Goal: Task Accomplishment & Management: Complete application form

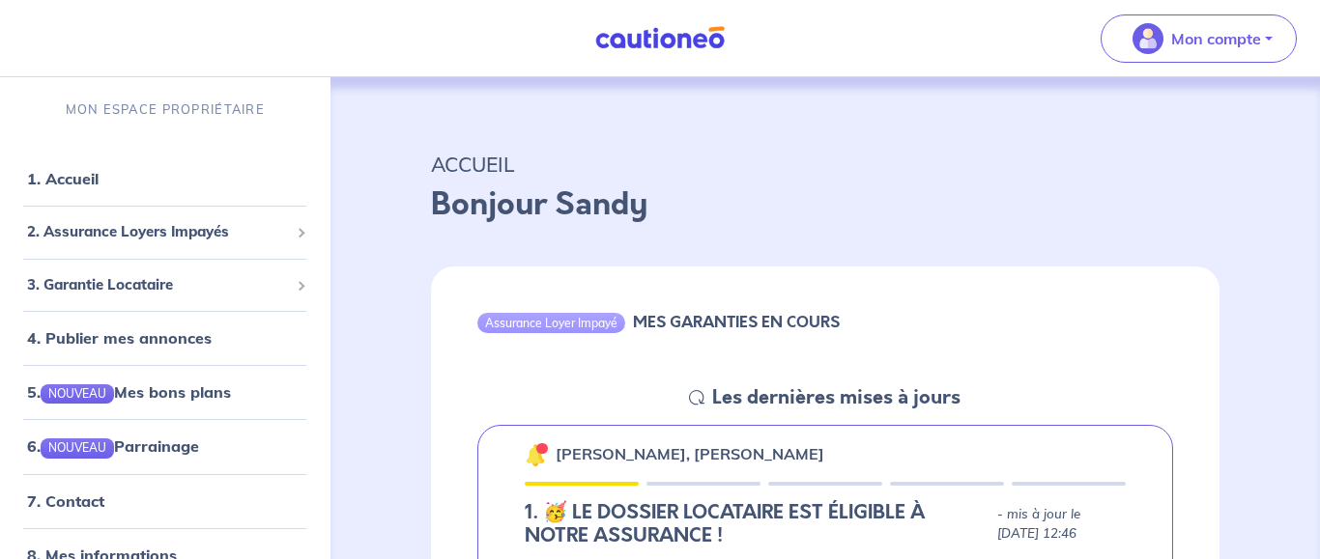
scroll to position [296, 0]
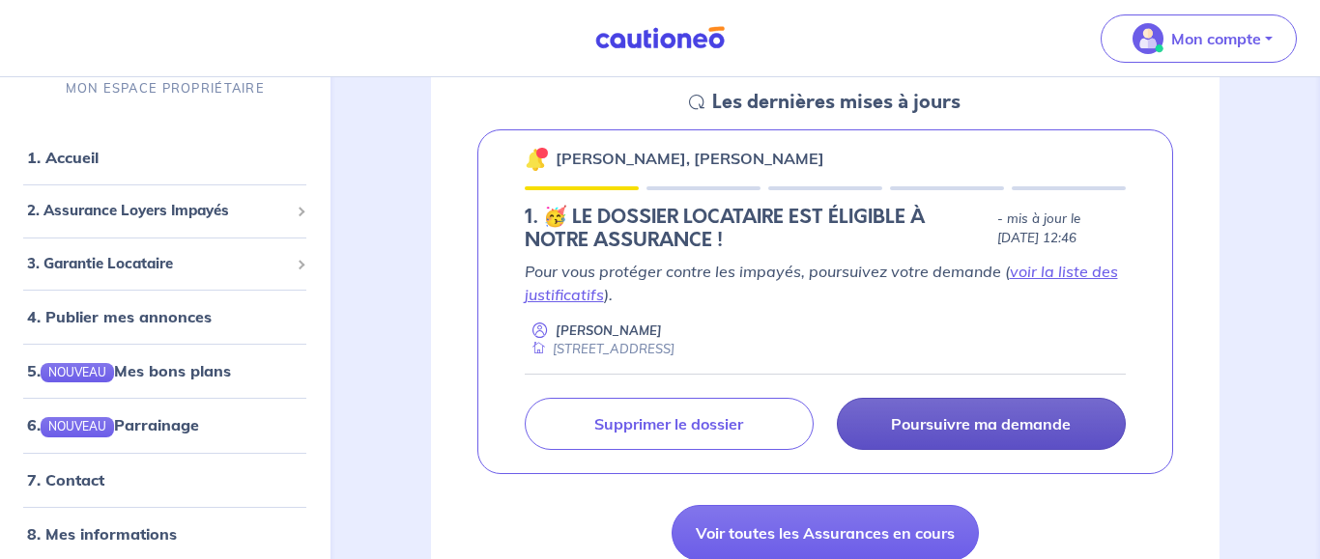
click at [942, 421] on p "Poursuivre ma demande" at bounding box center [981, 423] width 180 height 19
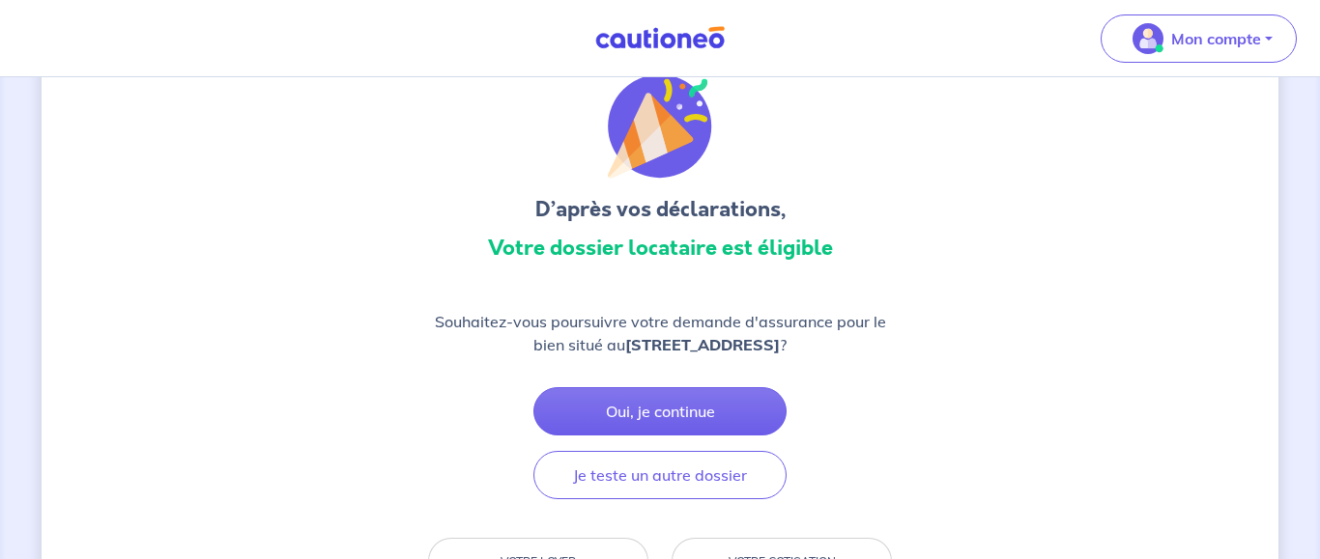
scroll to position [171, 0]
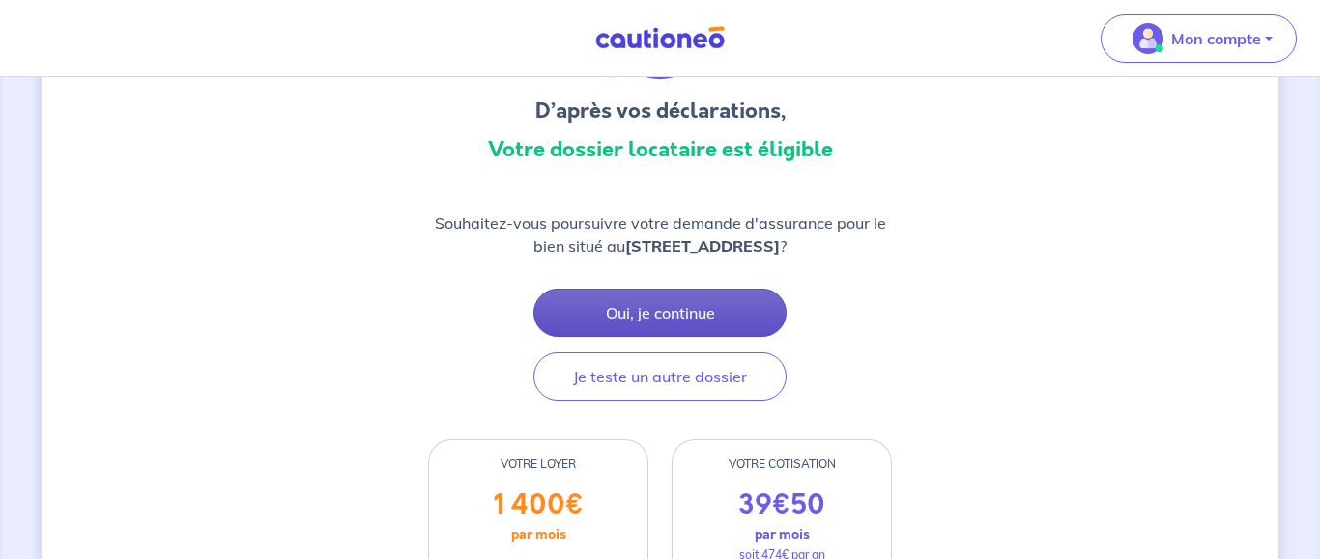
click at [614, 337] on button "Oui, je continue" at bounding box center [659, 313] width 253 height 48
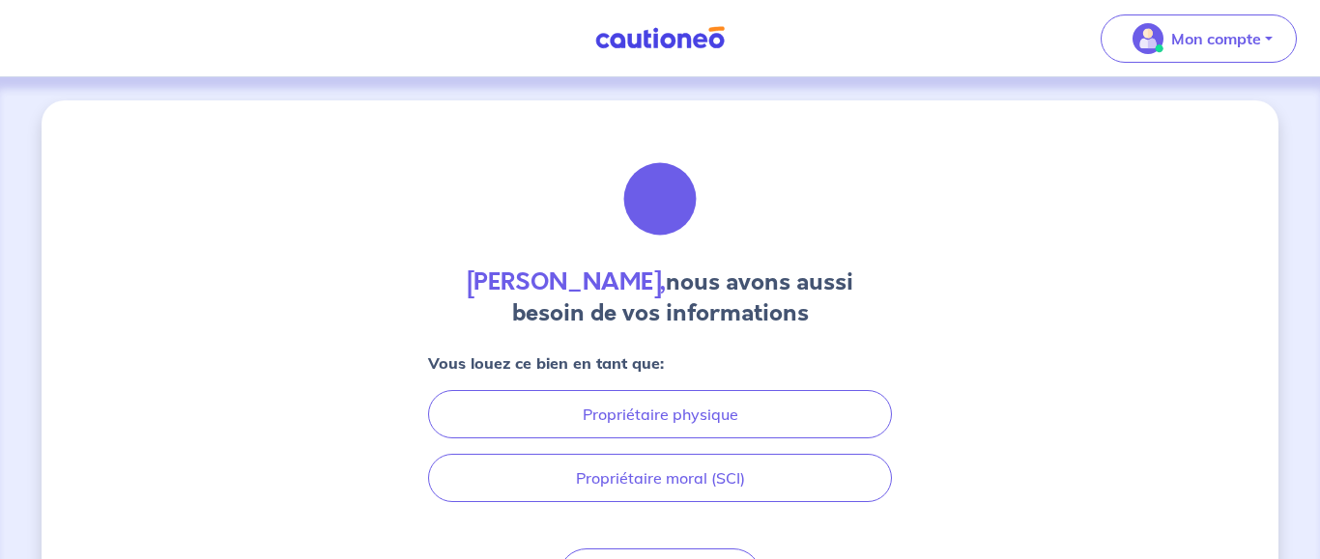
scroll to position [99, 0]
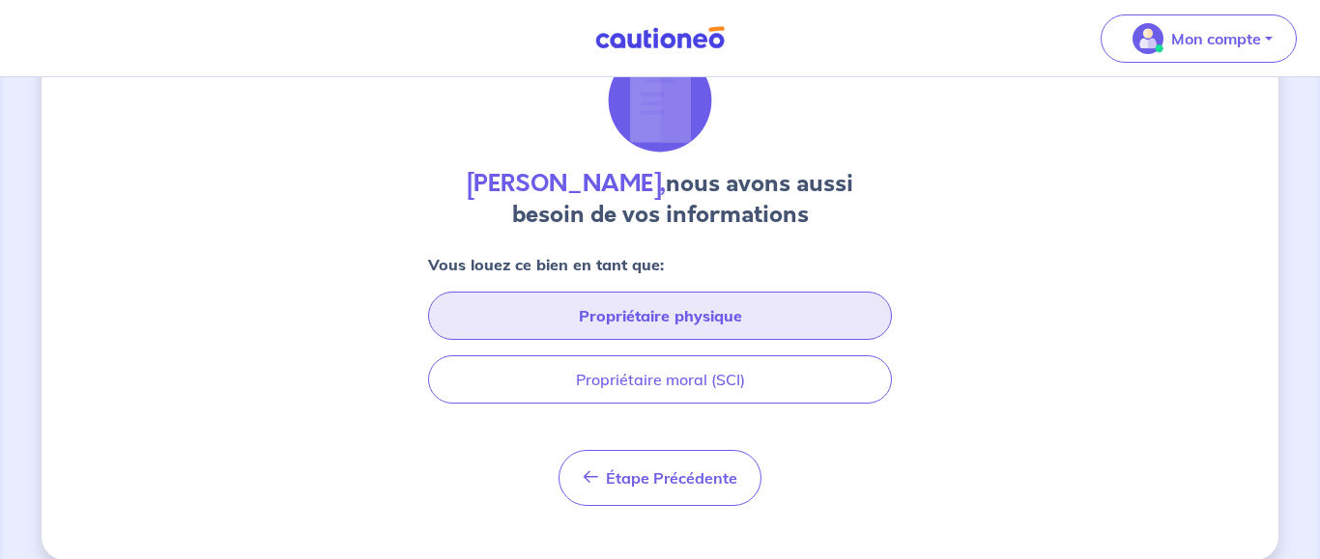
click at [732, 311] on button "Propriétaire physique" at bounding box center [660, 316] width 464 height 48
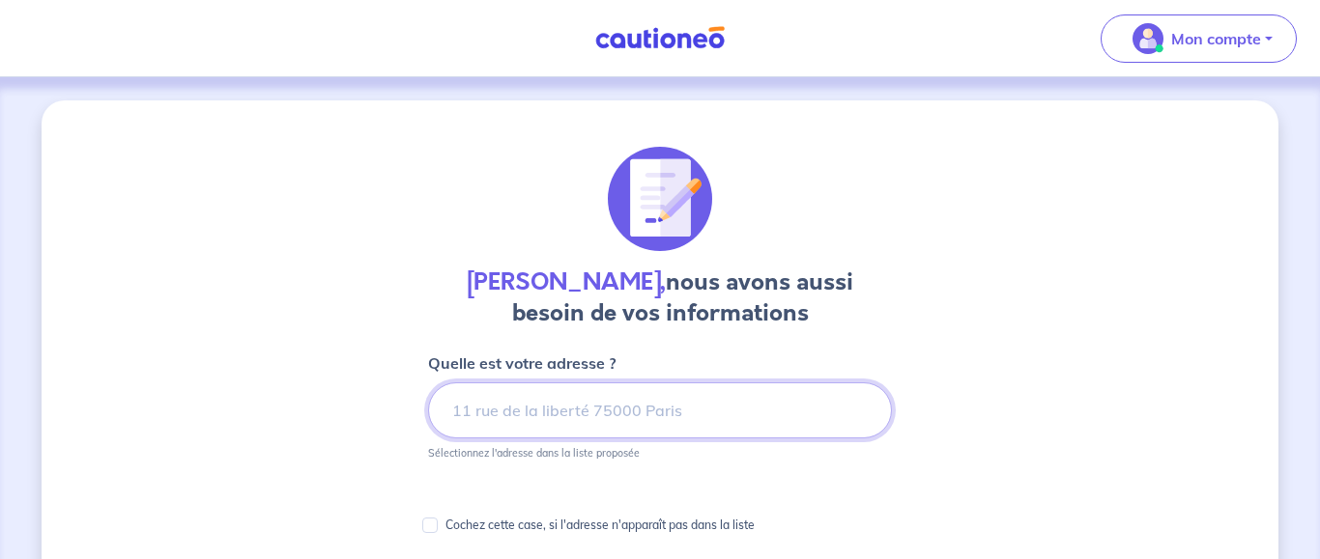
scroll to position [197, 0]
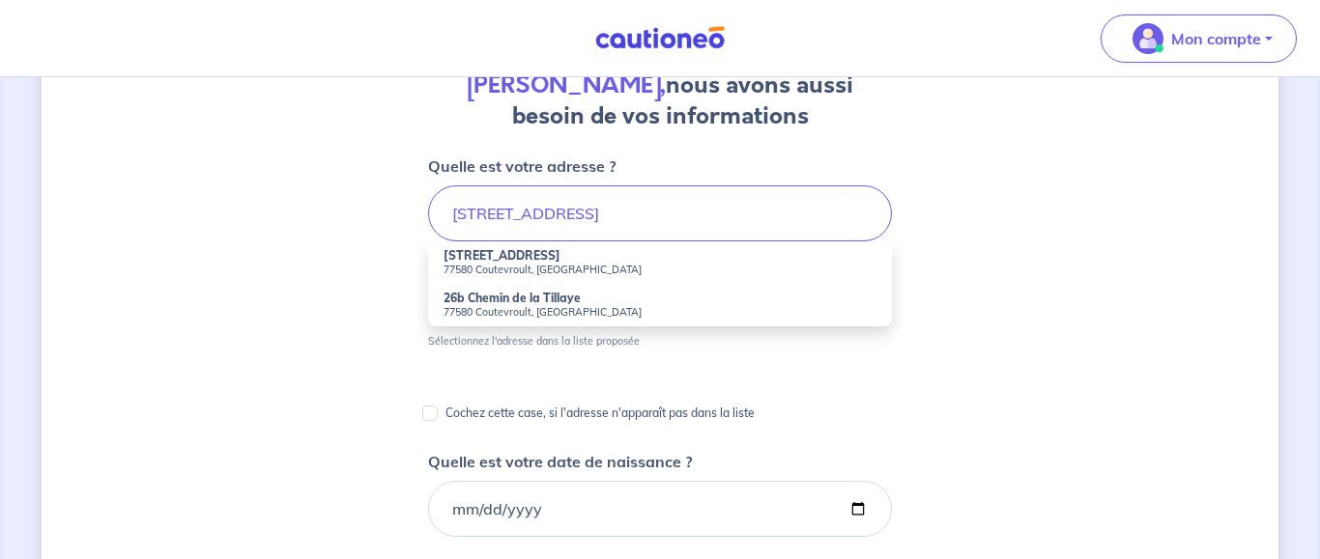
click at [511, 262] on strong "[STREET_ADDRESS]" at bounding box center [501, 255] width 117 height 14
type input "[STREET_ADDRESS]"
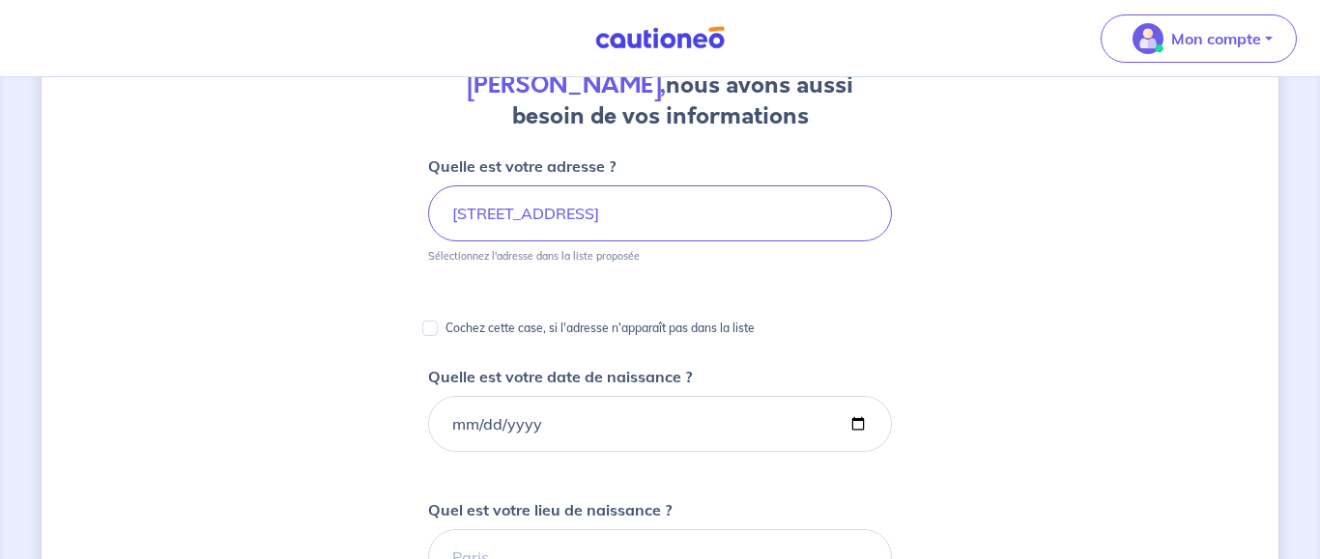
scroll to position [296, 0]
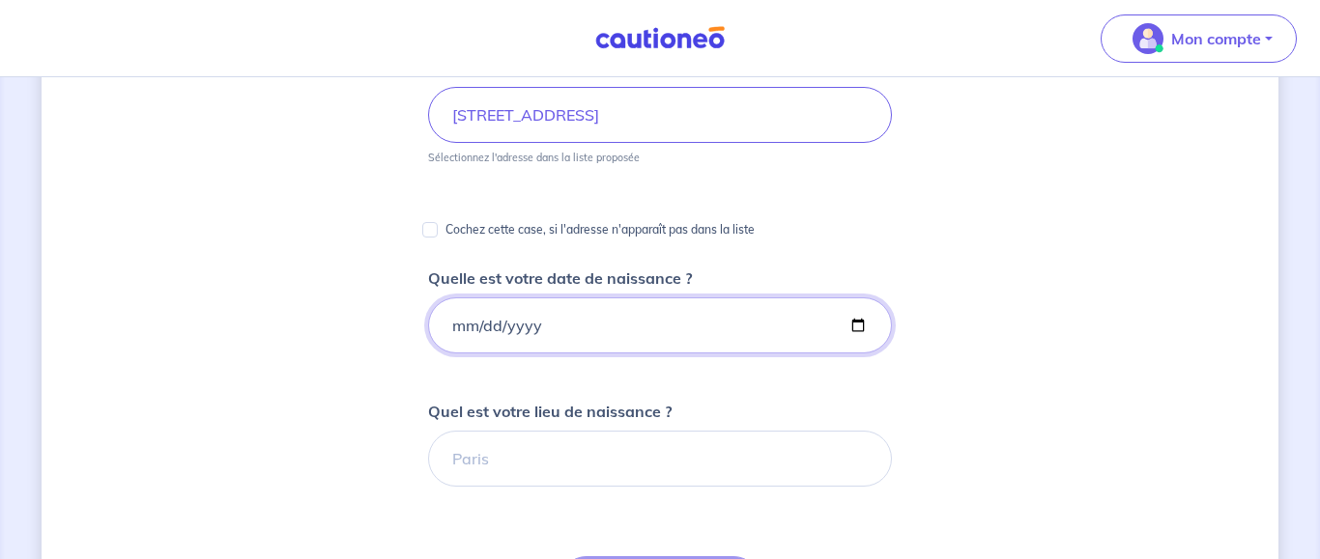
click at [457, 328] on input "Quelle est votre date de naissance ?" at bounding box center [660, 326] width 464 height 56
type input "[DATE]"
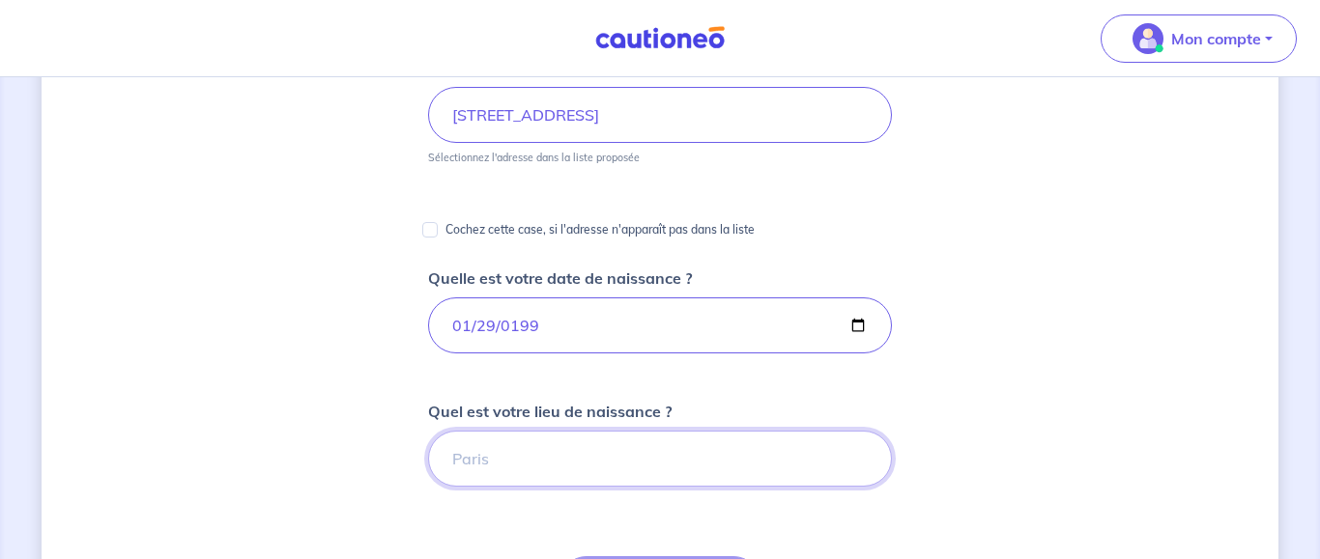
click at [523, 454] on input "Quel est votre lieu de naissance ?" at bounding box center [660, 459] width 464 height 56
type input "le blanc mesnil"
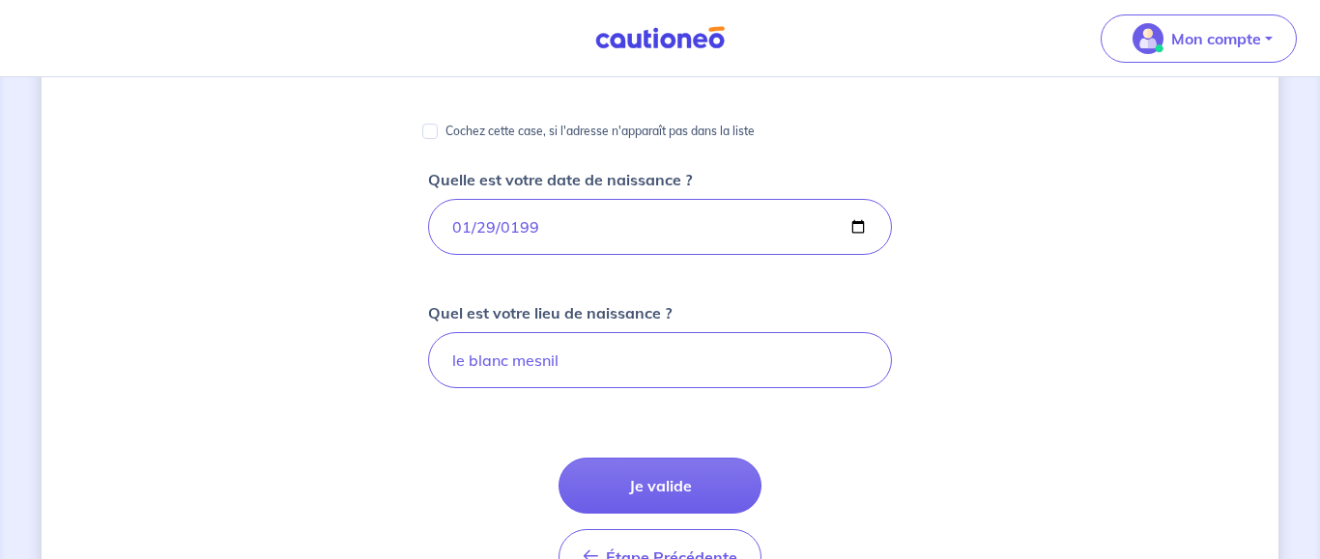
scroll to position [493, 0]
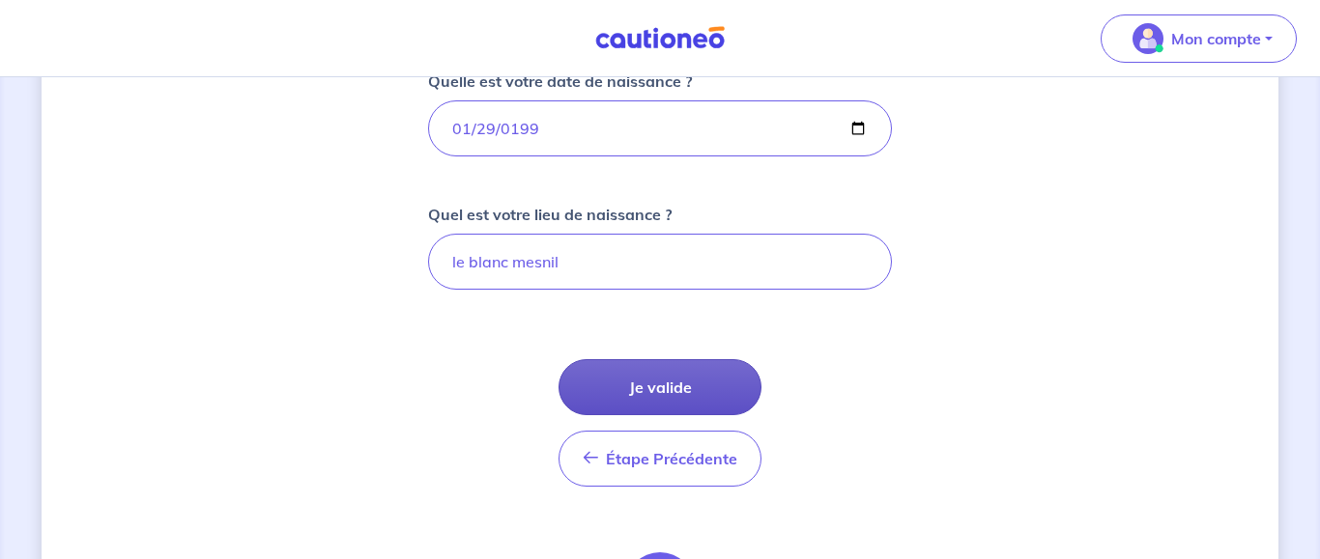
click at [706, 404] on button "Je valide" at bounding box center [659, 387] width 203 height 56
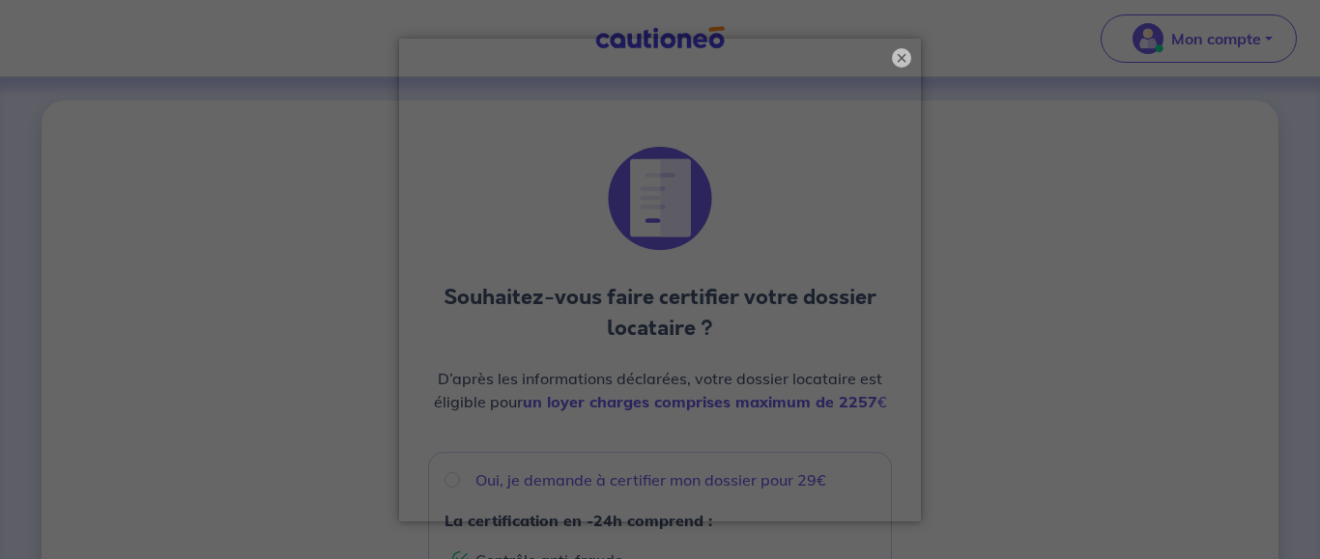
click at [966, 407] on div "× ×" at bounding box center [660, 279] width 1320 height 559
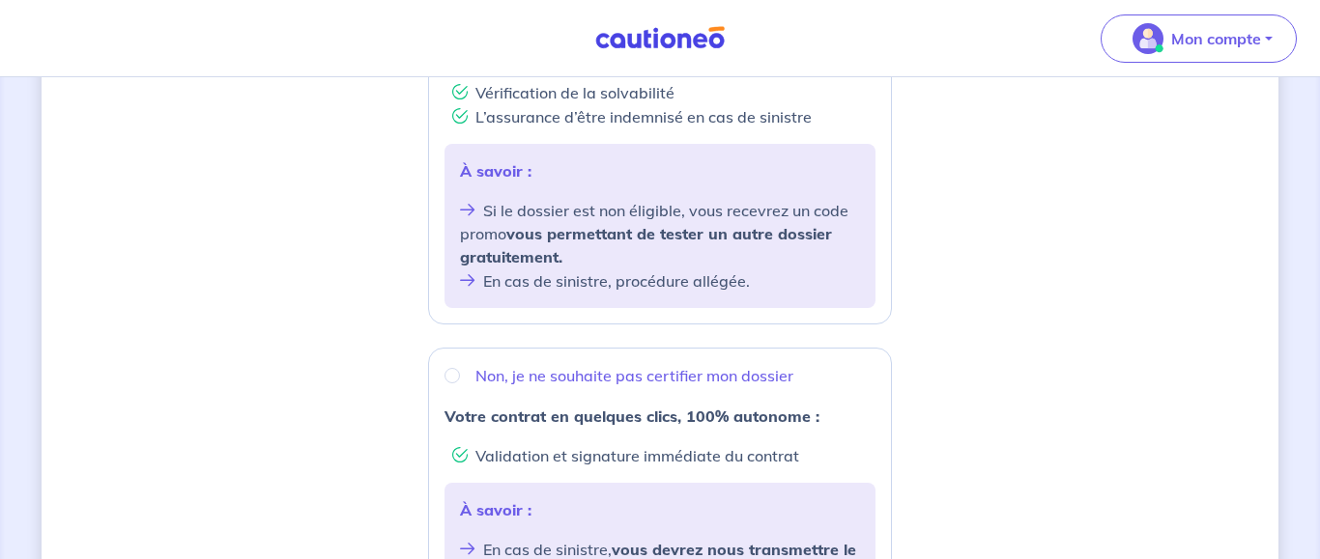
scroll to position [393, 0]
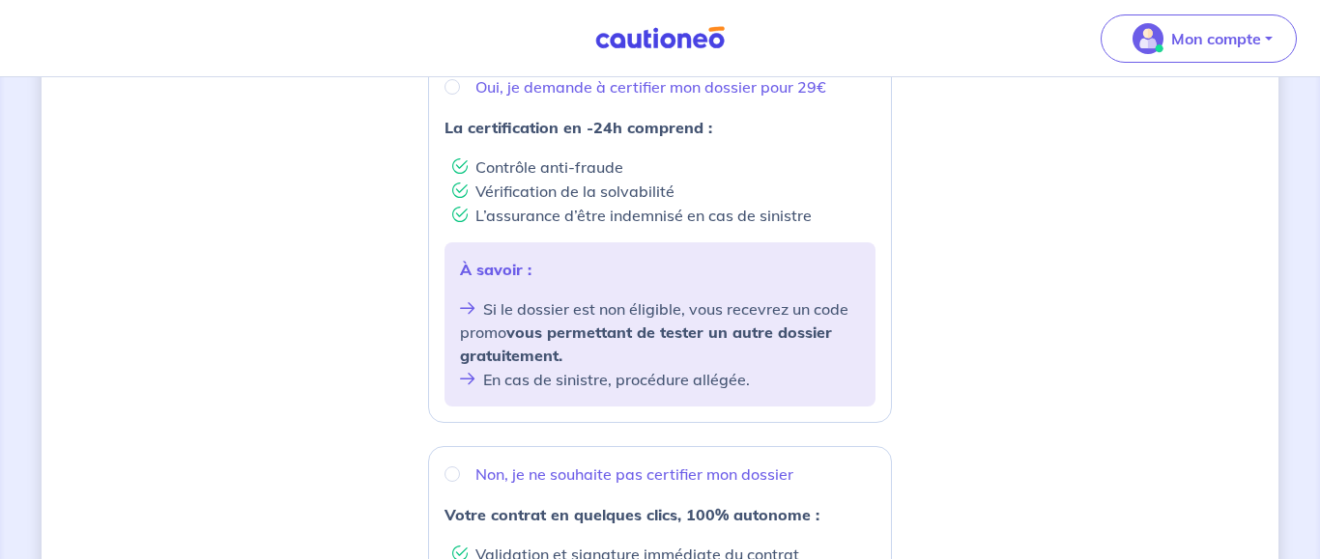
drag, startPoint x: 849, startPoint y: 312, endPoint x: 864, endPoint y: 316, distance: 15.0
click at [864, 316] on div "À savoir : Si le dossier est non éligible, vous recevrez un code promo vous per…" at bounding box center [659, 325] width 431 height 164
radio input "true"
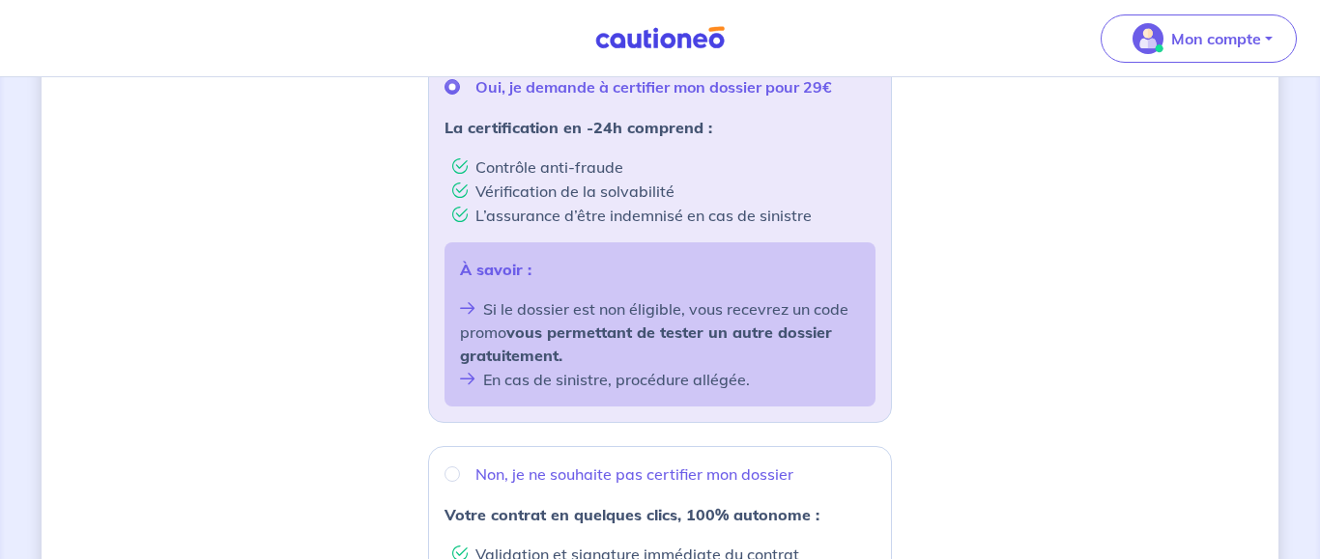
click at [877, 319] on div "Oui, je demande à certifier mon dossier pour 29€ La certification en -24h compr…" at bounding box center [660, 241] width 464 height 364
click at [905, 341] on div "Souhaitez-vous faire certifier votre dossier locataire ? D’après les informatio…" at bounding box center [660, 379] width 1237 height 1345
click at [859, 295] on div "À savoir : Si le dossier est non éligible, vous recevrez un code promo vous per…" at bounding box center [659, 325] width 431 height 164
click at [842, 328] on li "Si le dossier est non éligible, vous recevrez un code promo vous permettant de …" at bounding box center [660, 332] width 400 height 71
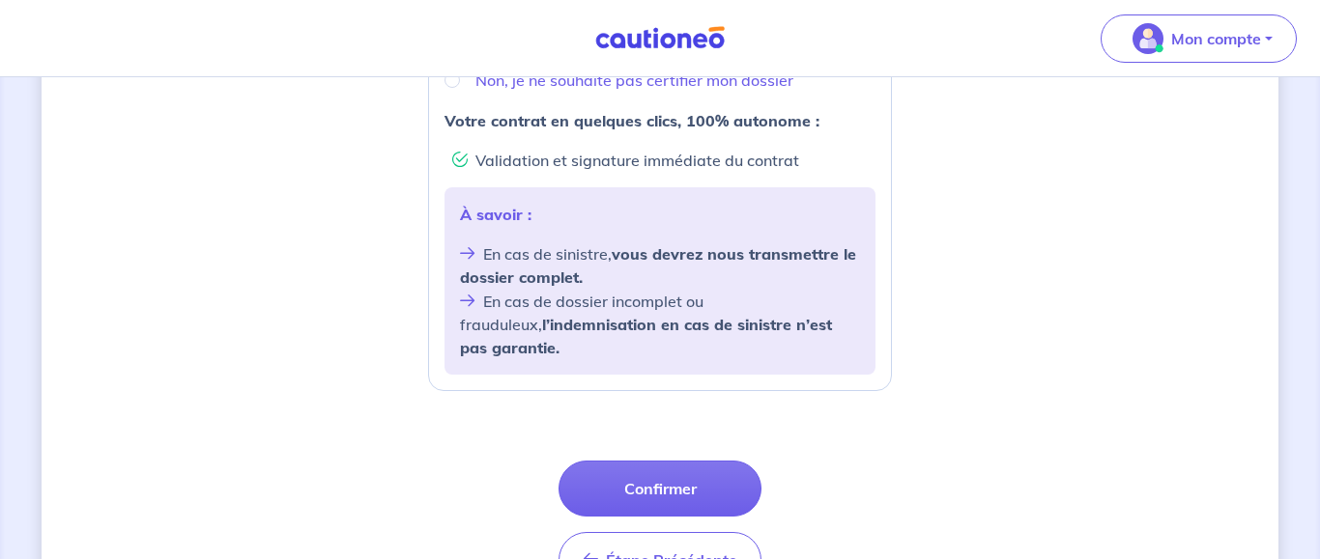
scroll to position [886, 0]
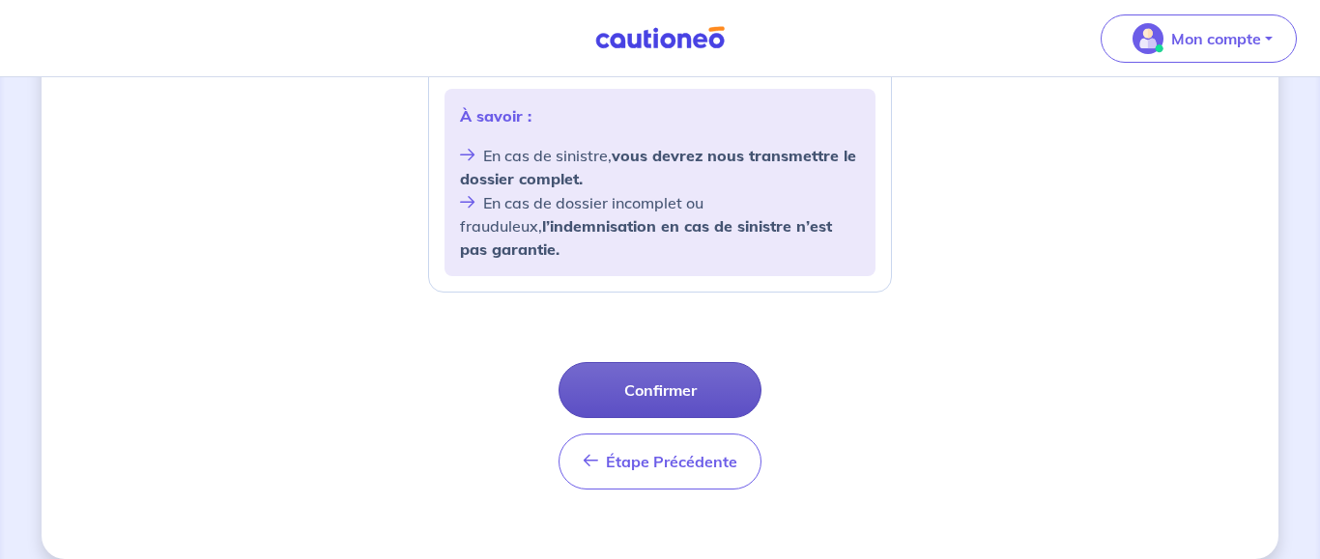
click at [707, 375] on button "Confirmer" at bounding box center [659, 390] width 203 height 56
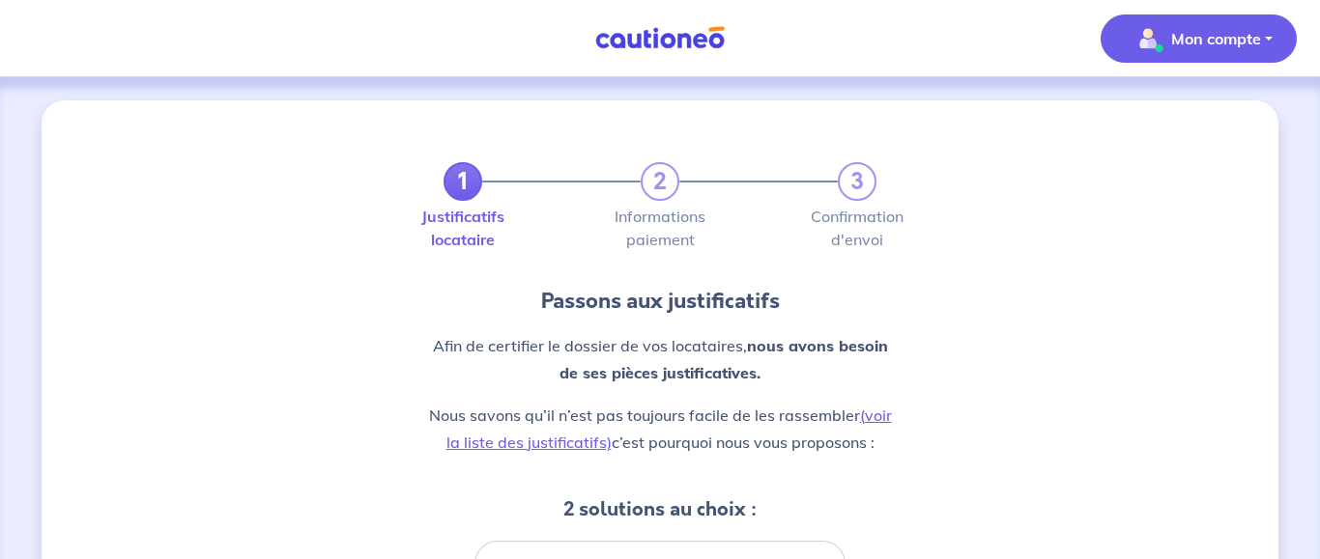
click at [1271, 44] on button "Mon compte" at bounding box center [1198, 38] width 196 height 48
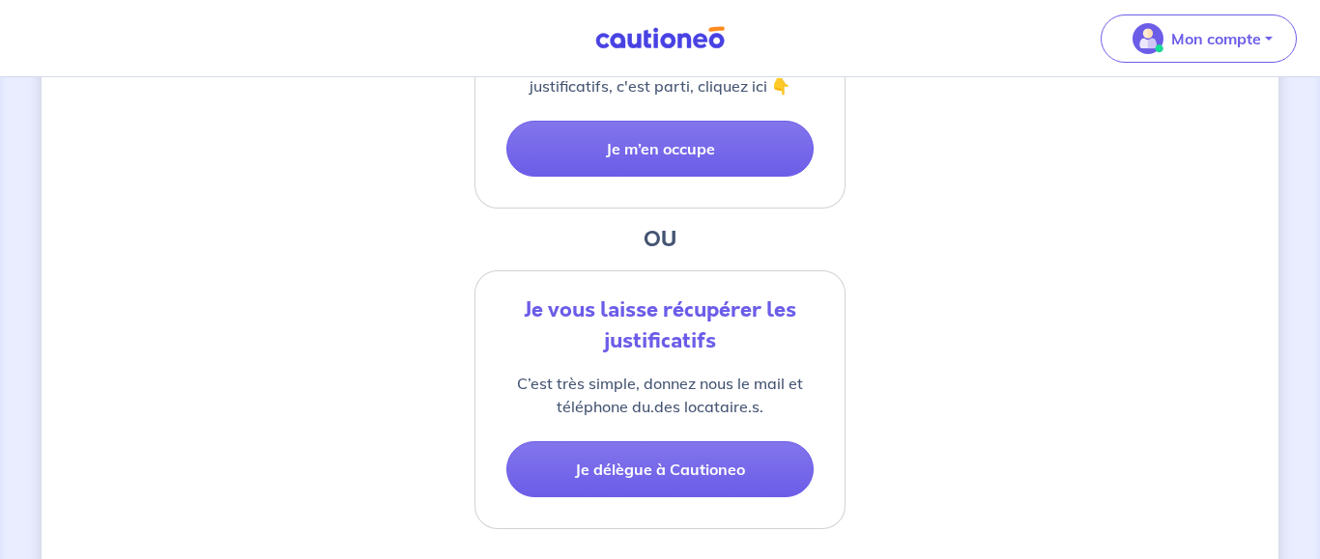
scroll to position [749, 0]
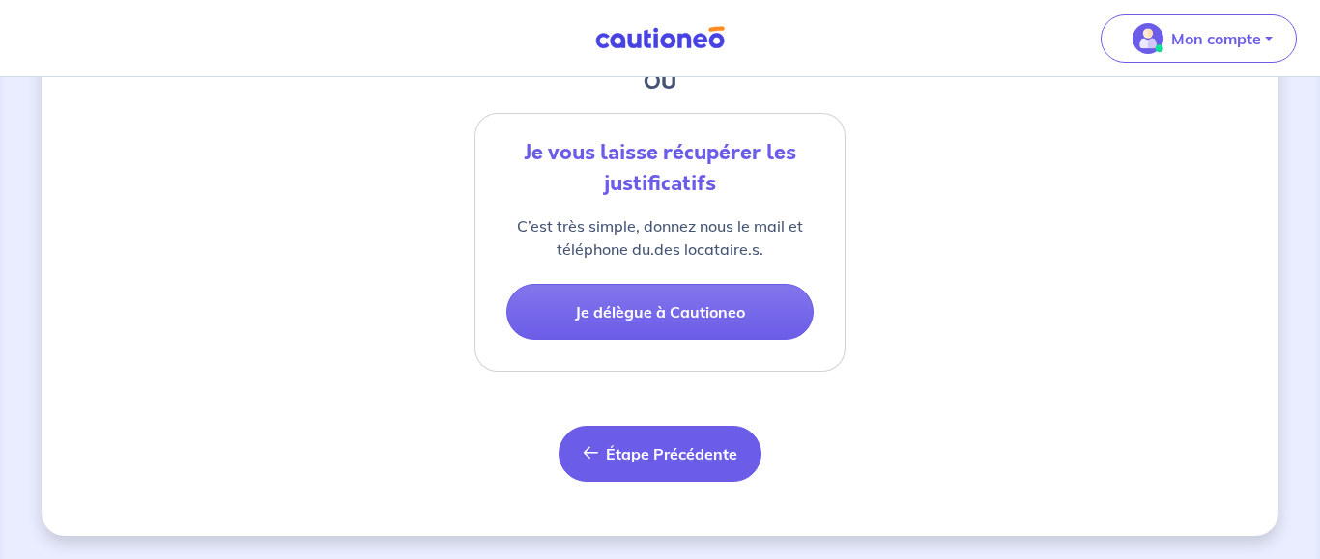
click at [698, 459] on span "Étape Précédente" at bounding box center [671, 453] width 131 height 19
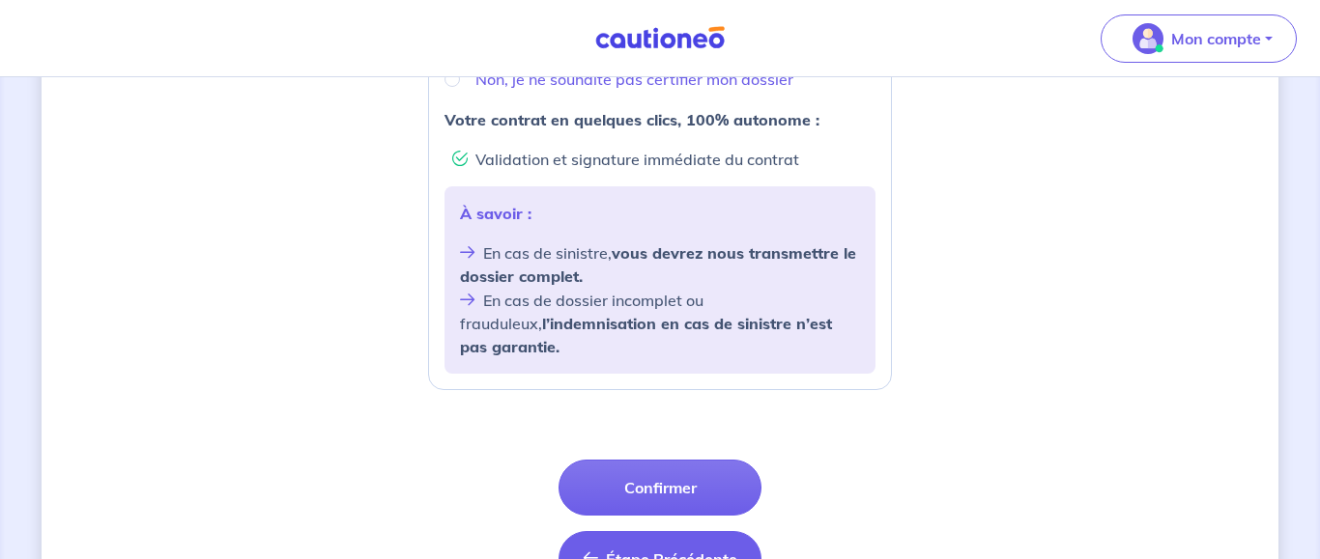
scroll to position [886, 0]
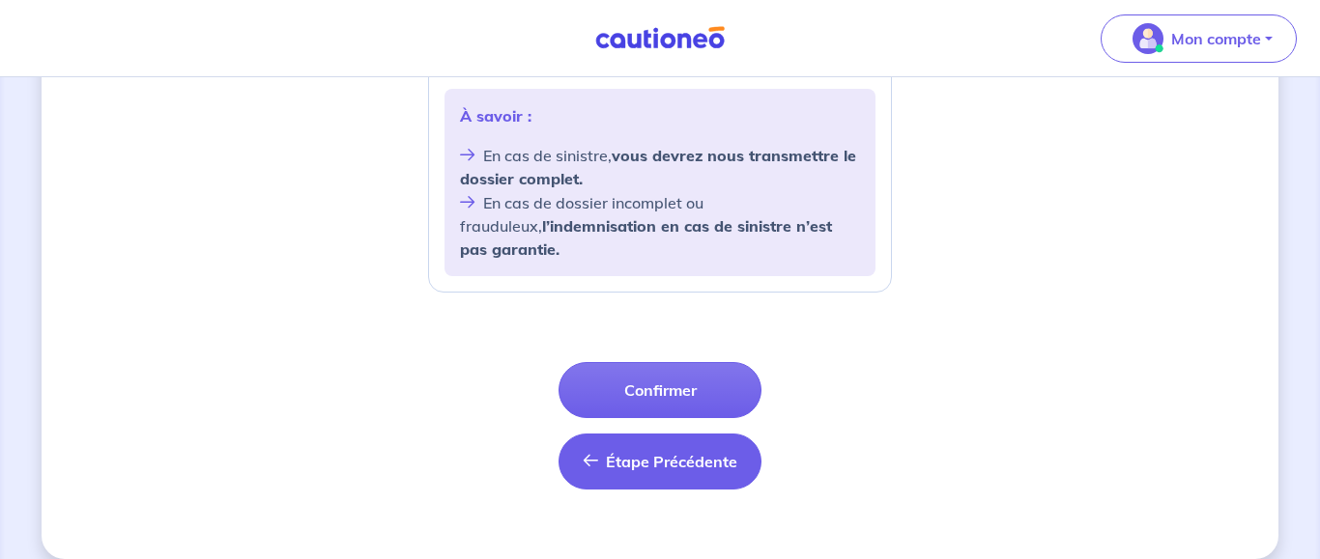
click at [681, 452] on span "Étape Précédente" at bounding box center [671, 461] width 131 height 19
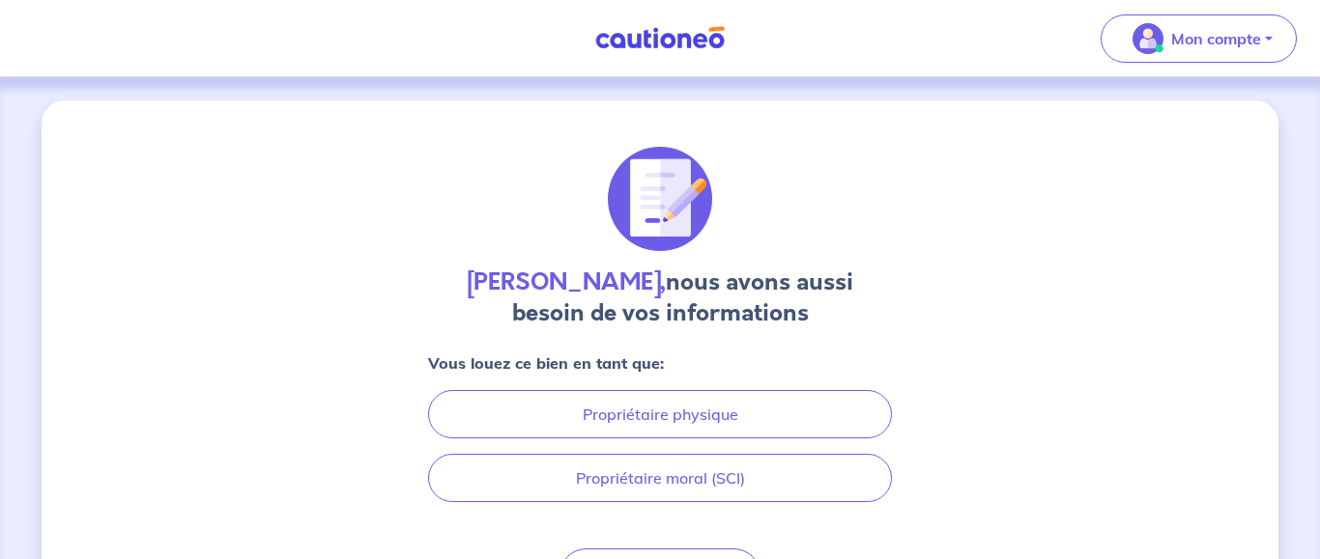
scroll to position [123, 0]
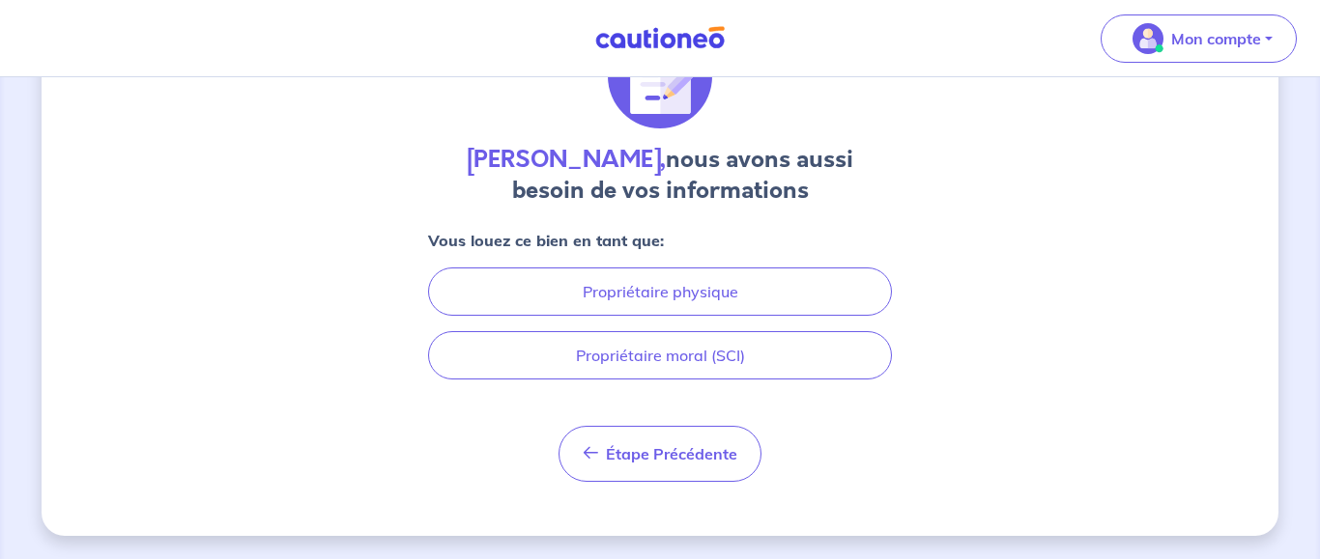
click at [681, 435] on button "Étape Précédente Précédent" at bounding box center [659, 454] width 203 height 56
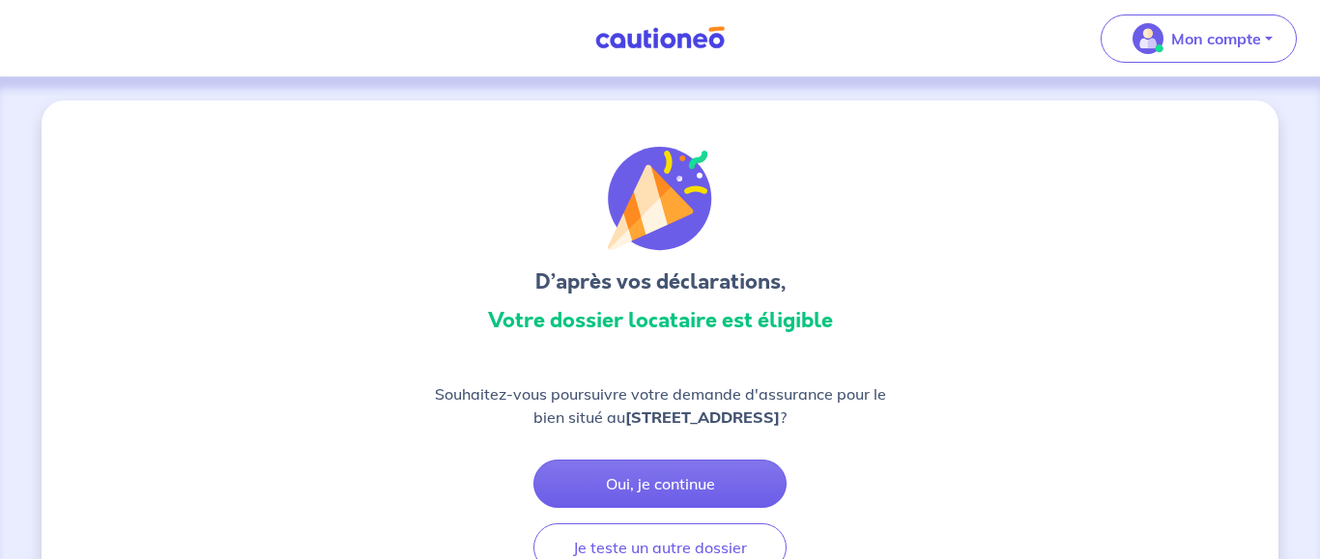
scroll to position [296, 0]
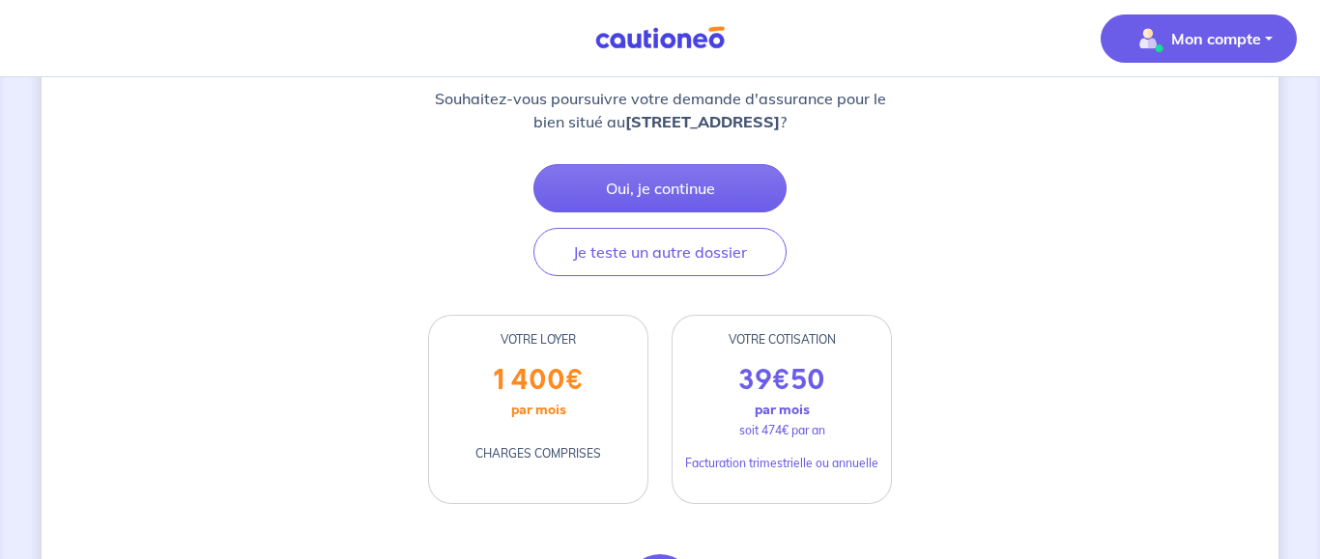
click at [1192, 40] on p "Mon compte" at bounding box center [1216, 38] width 90 height 23
click at [1183, 122] on link "Mes informations" at bounding box center [1179, 119] width 156 height 31
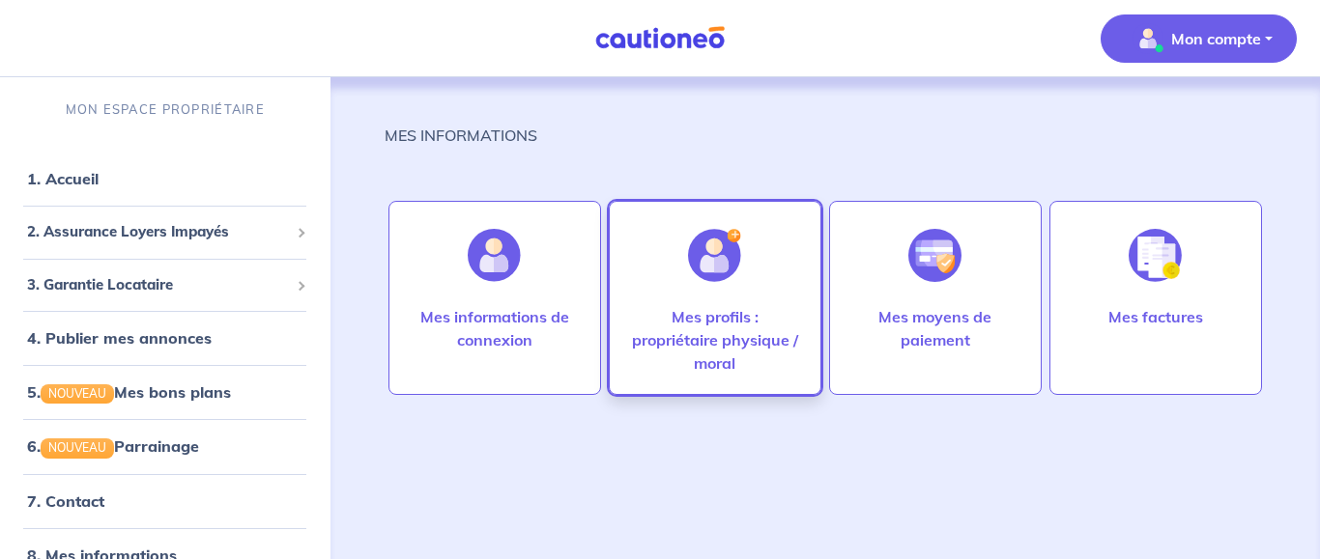
click at [741, 336] on p "Mes profils : propriétaire physique / moral" at bounding box center [715, 340] width 172 height 70
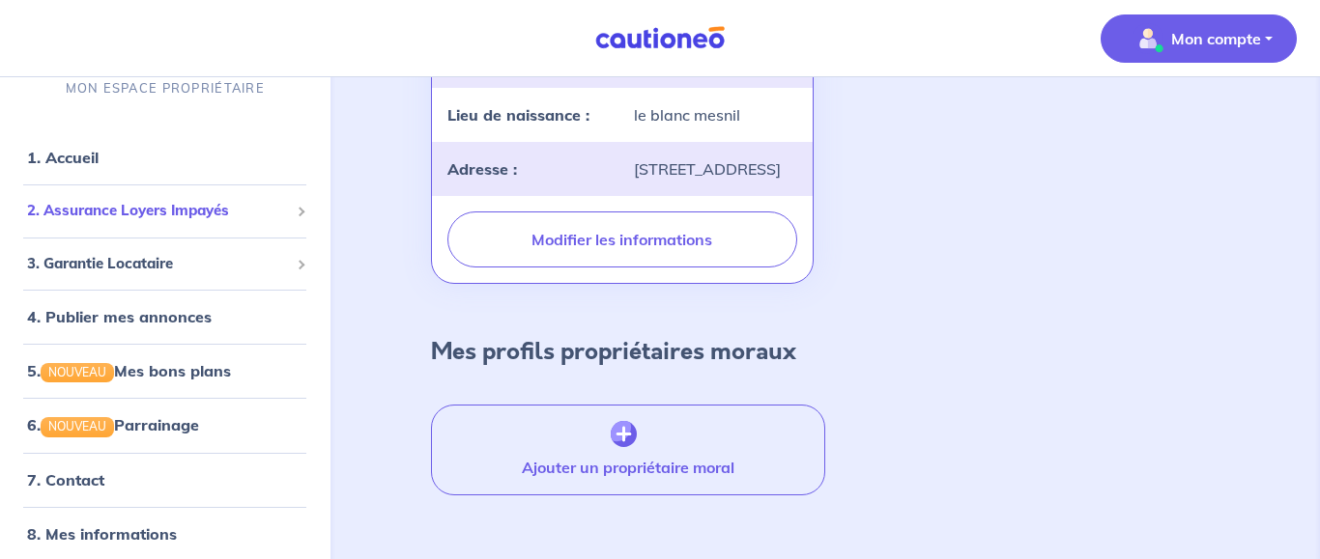
click at [304, 217] on div "2. Assurance Loyers Impayés" at bounding box center [165, 211] width 315 height 38
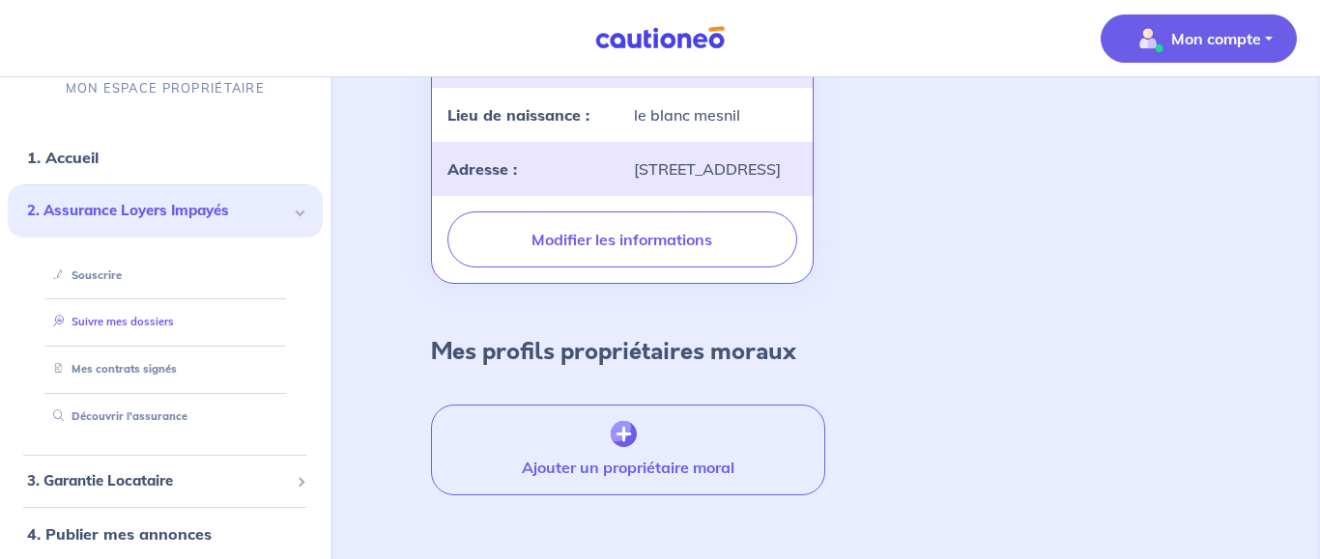
click at [138, 322] on link "Suivre mes dossiers" at bounding box center [109, 322] width 128 height 14
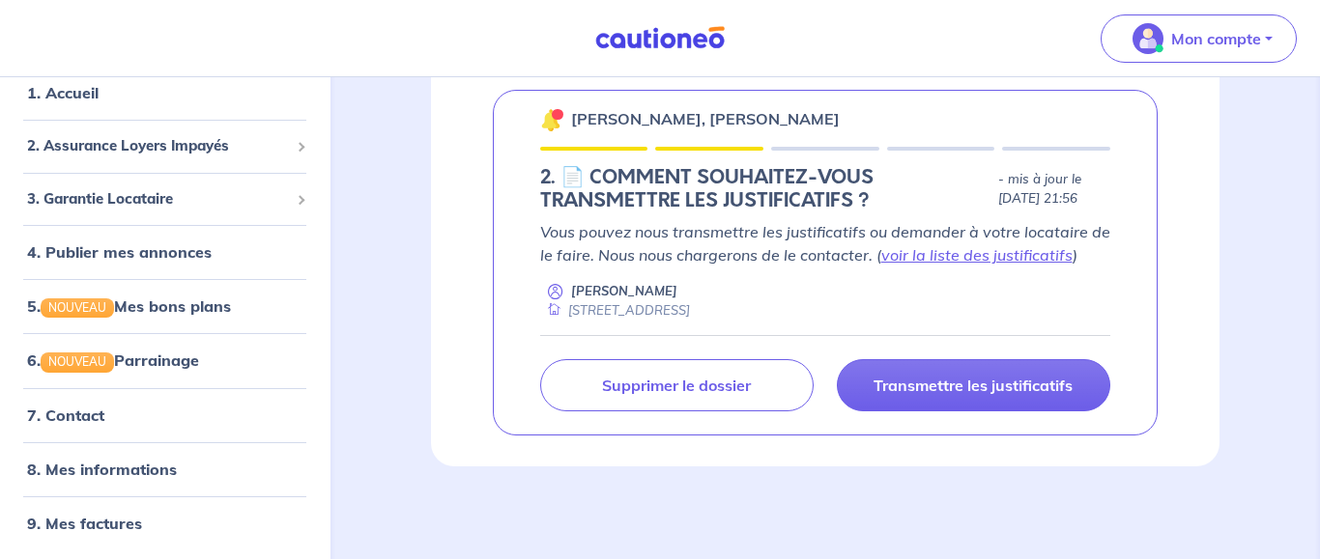
scroll to position [283, 0]
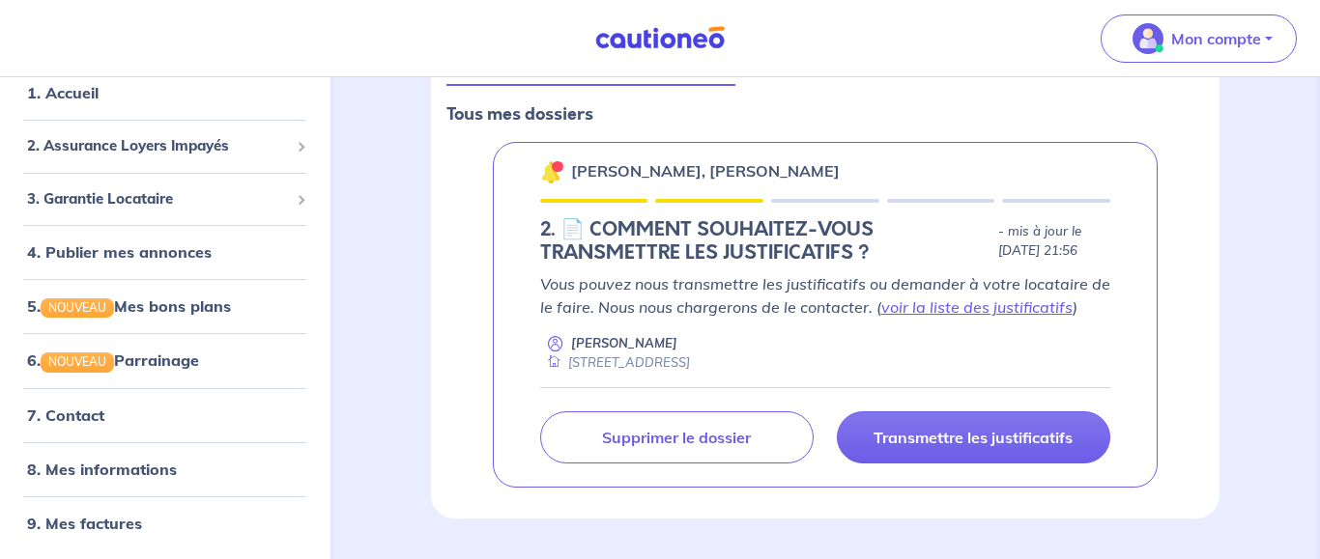
click at [637, 179] on p "[PERSON_NAME], [PERSON_NAME]" at bounding box center [705, 170] width 269 height 23
click at [575, 168] on p "[PERSON_NAME], [PERSON_NAME]" at bounding box center [705, 170] width 269 height 23
click at [552, 168] on img at bounding box center [551, 171] width 23 height 23
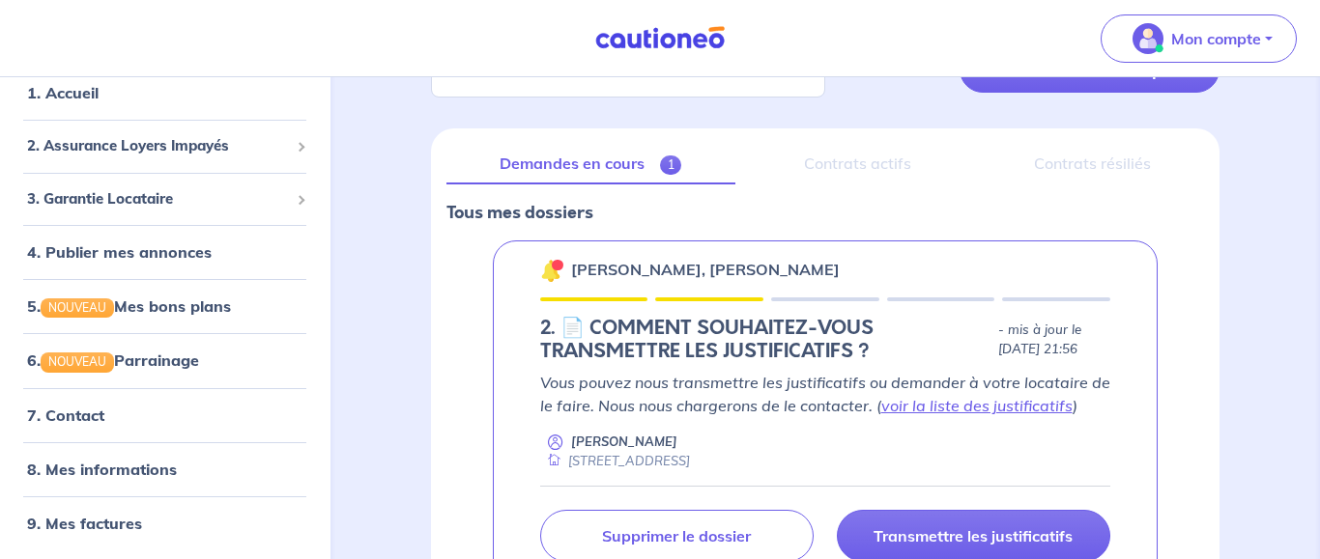
click at [573, 331] on h5 "2.︎ 📄 COMMENT SOUHAITEZ-VOUS TRANSMETTRE LES JUSTIFICATIFS ?" at bounding box center [765, 340] width 450 height 46
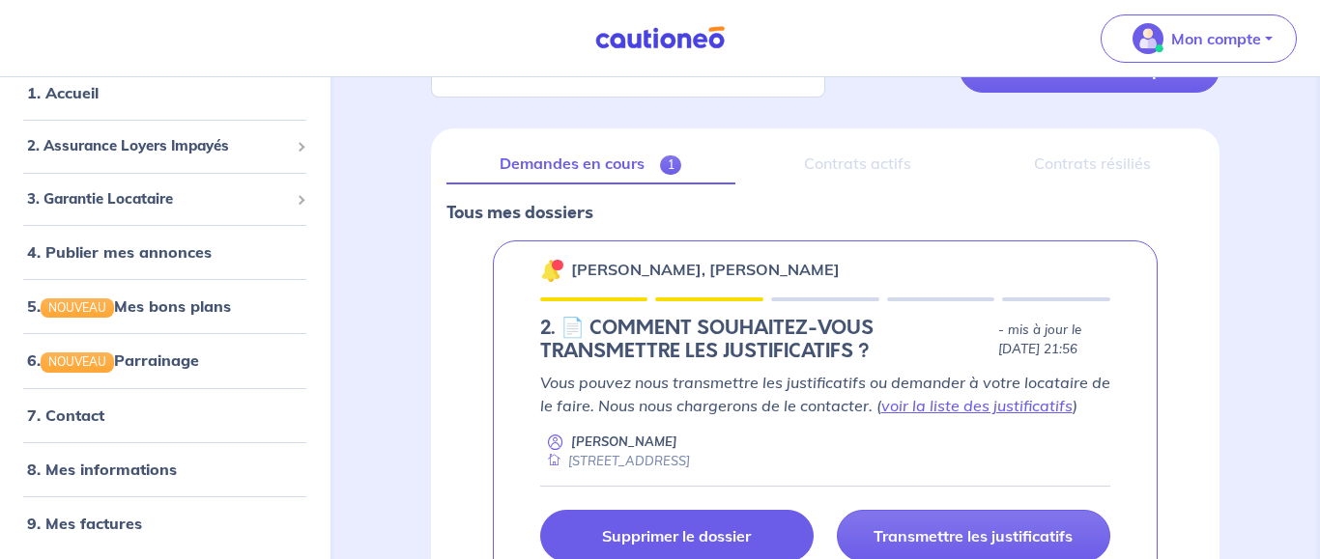
click at [703, 540] on p "Supprimer le dossier" at bounding box center [676, 536] width 149 height 19
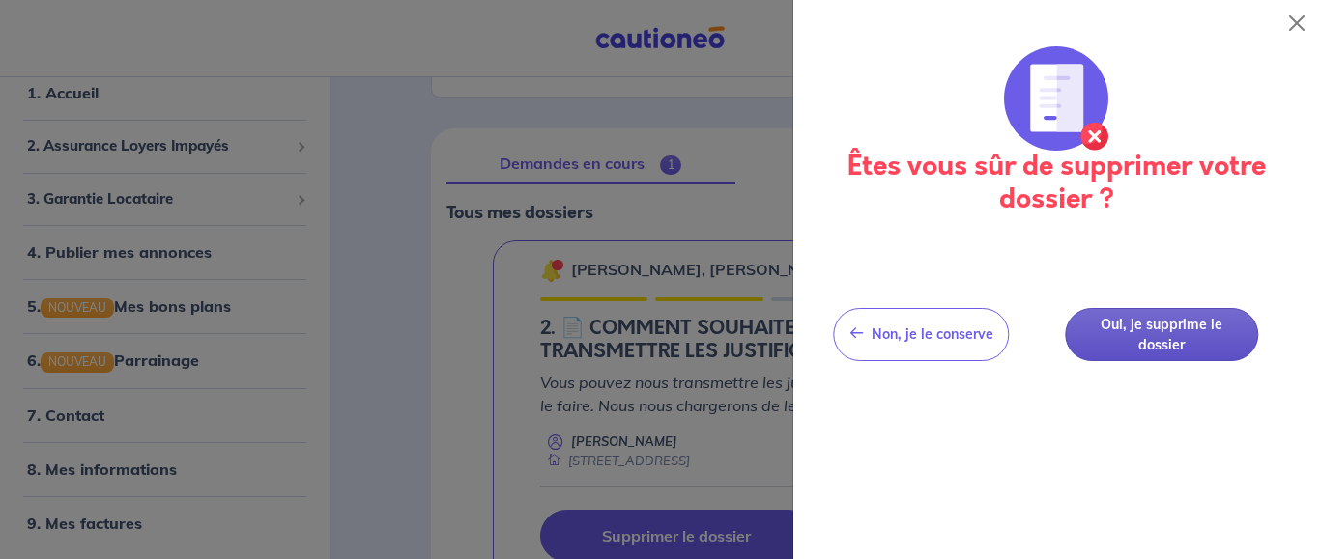
click at [1171, 335] on button "Oui, je supprime le dossier" at bounding box center [1161, 334] width 193 height 53
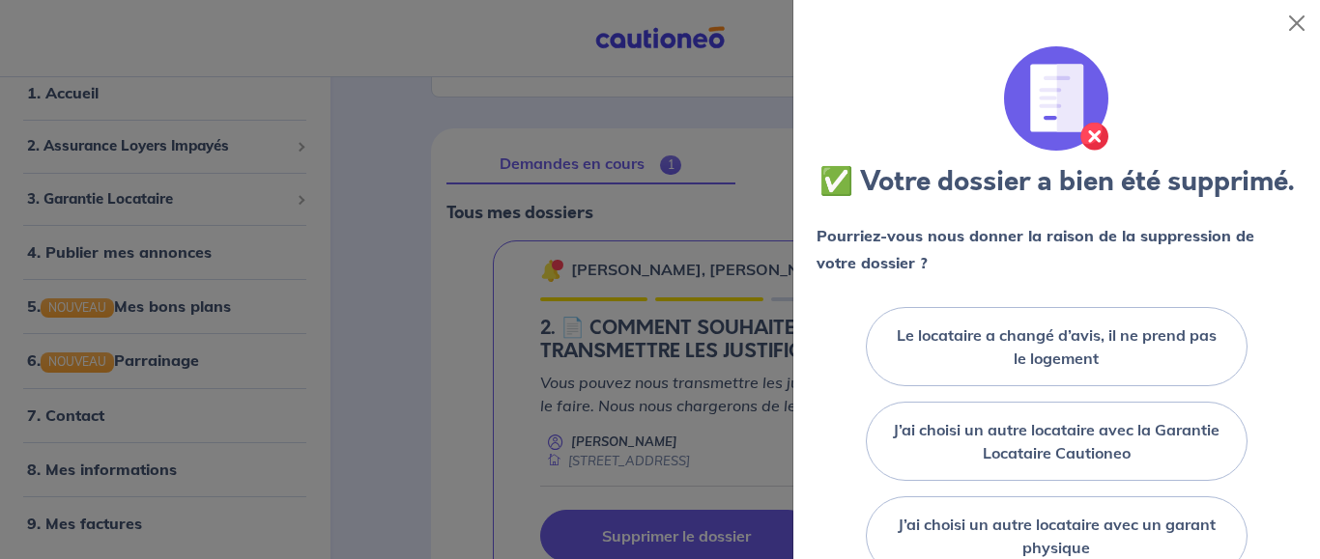
scroll to position [232, 0]
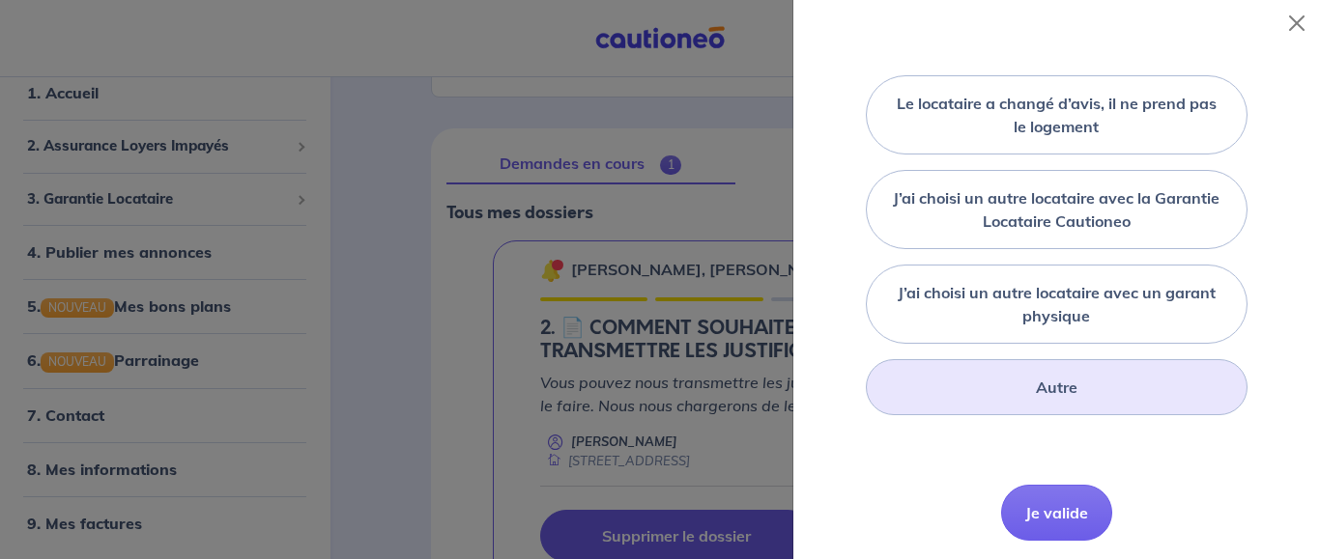
click at [1121, 385] on div "Autre" at bounding box center [1056, 387] width 381 height 56
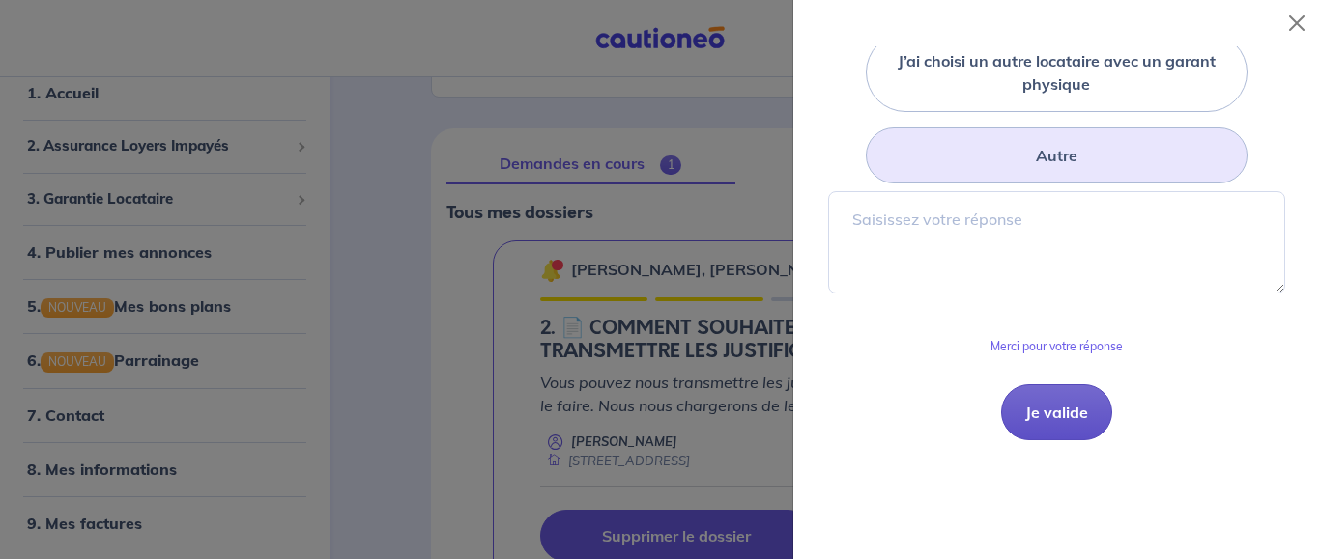
click at [1063, 427] on button "Je valide" at bounding box center [1056, 413] width 111 height 56
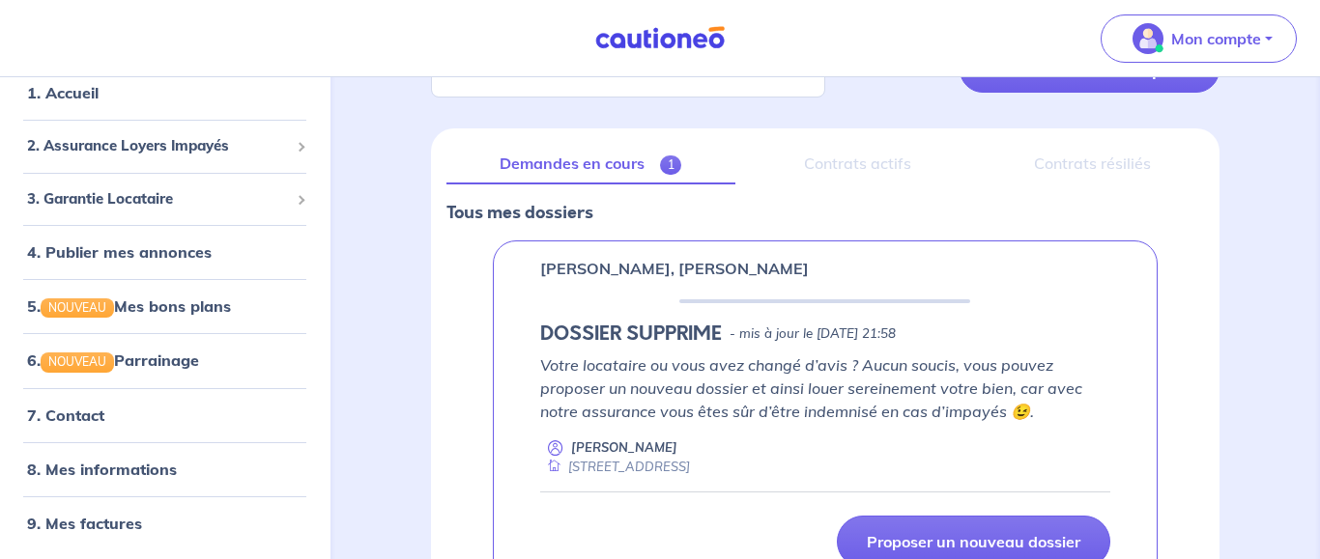
scroll to position [283, 0]
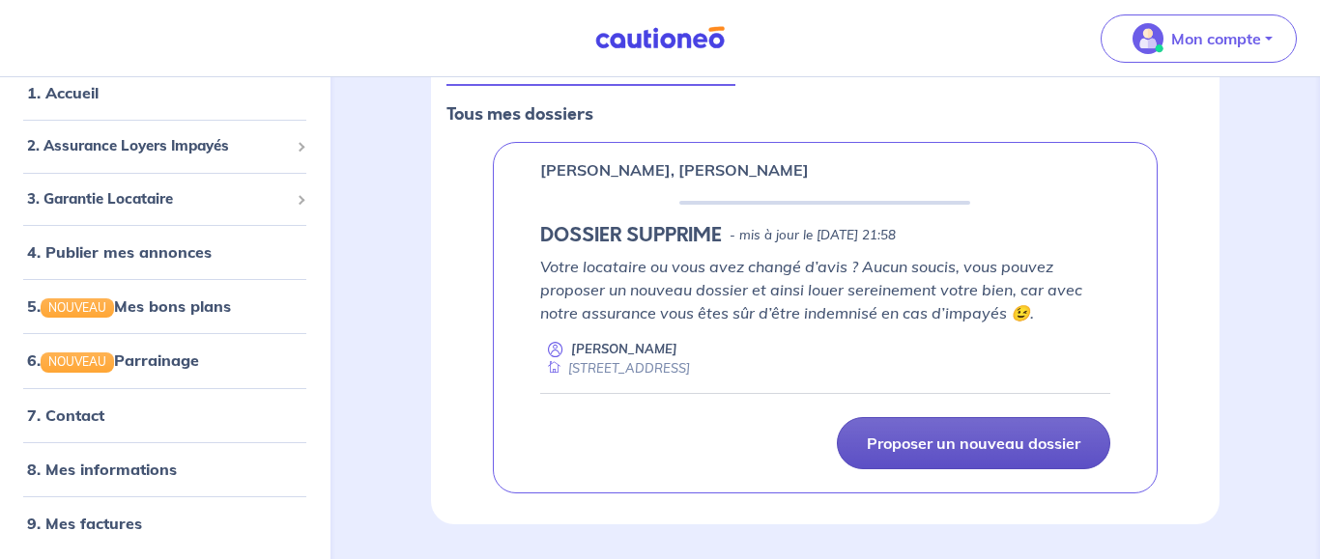
click at [906, 443] on p "Proposer un nouveau dossier" at bounding box center [974, 443] width 214 height 19
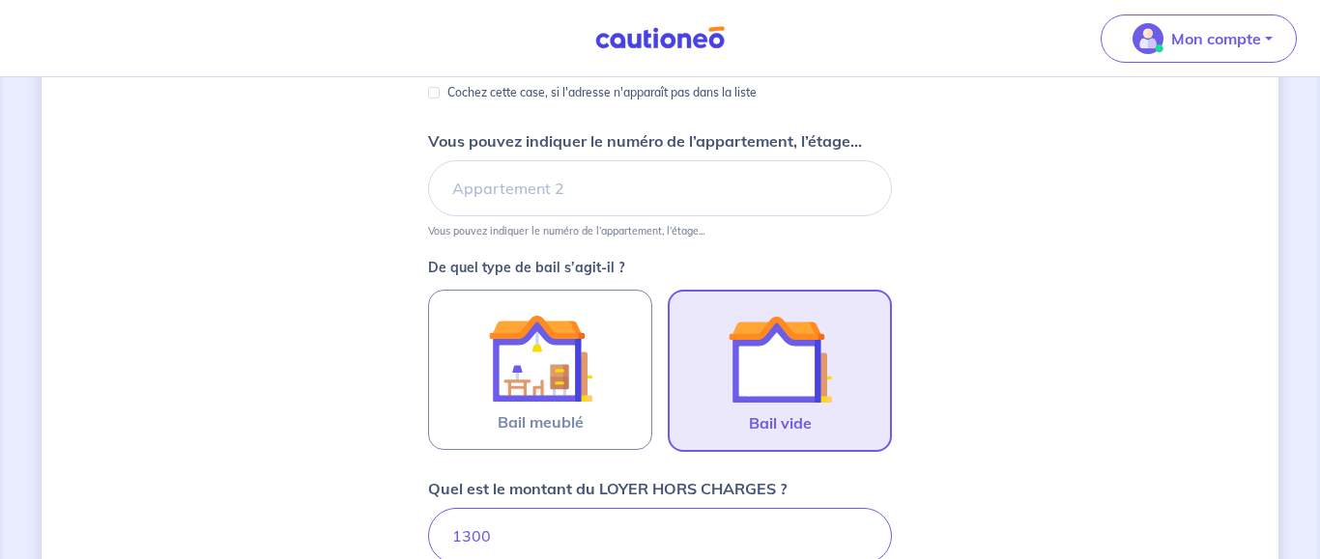
scroll to position [493, 0]
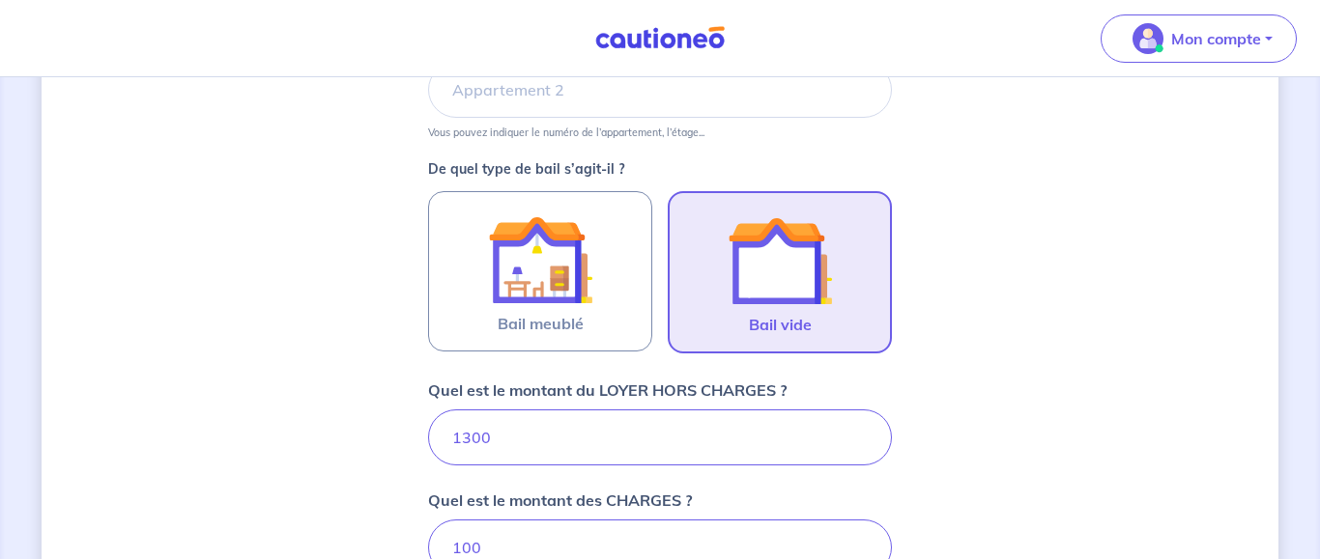
click at [804, 315] on span "Bail vide" at bounding box center [780, 324] width 63 height 23
click at [0, 0] on input "Bail vide" at bounding box center [0, 0] width 0 height 0
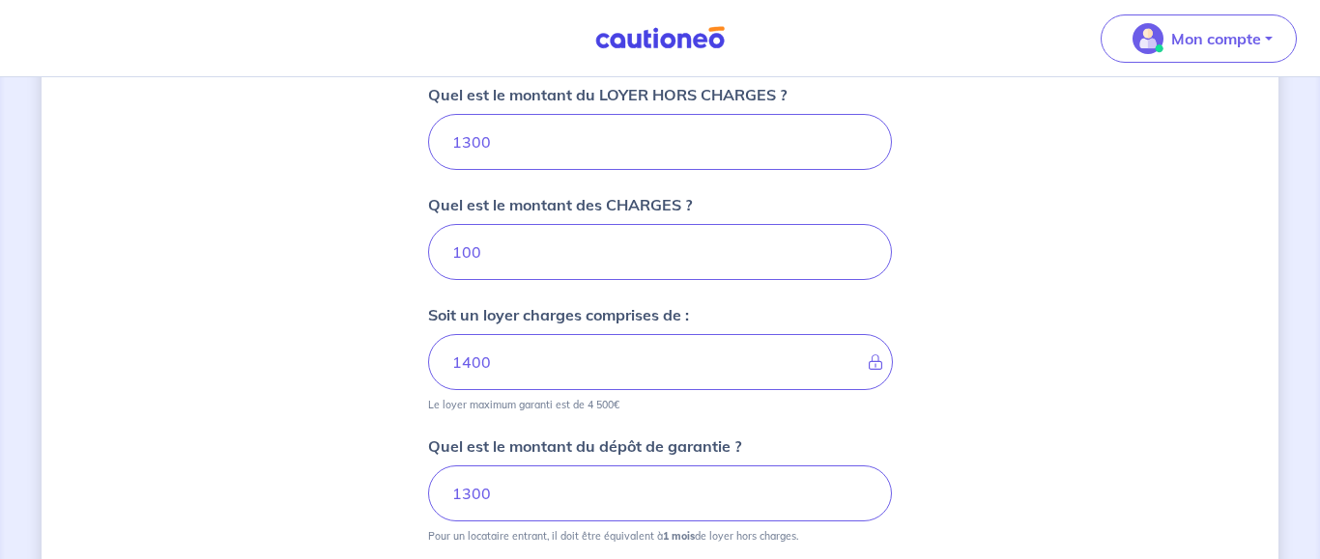
scroll to position [985, 0]
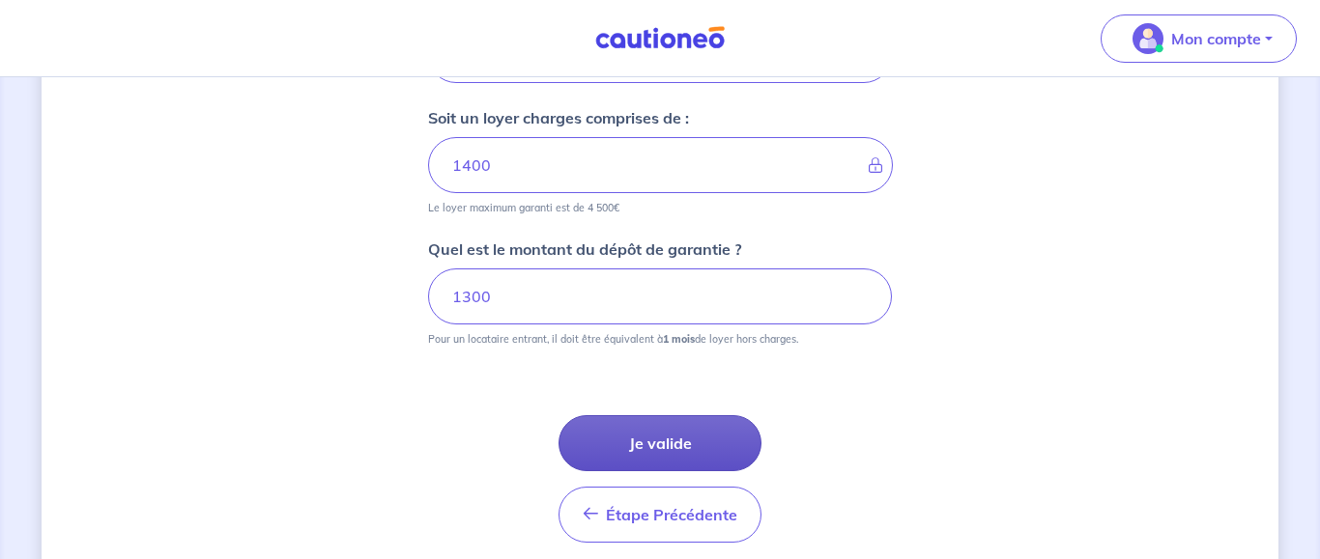
click at [678, 450] on button "Je valide" at bounding box center [659, 443] width 203 height 56
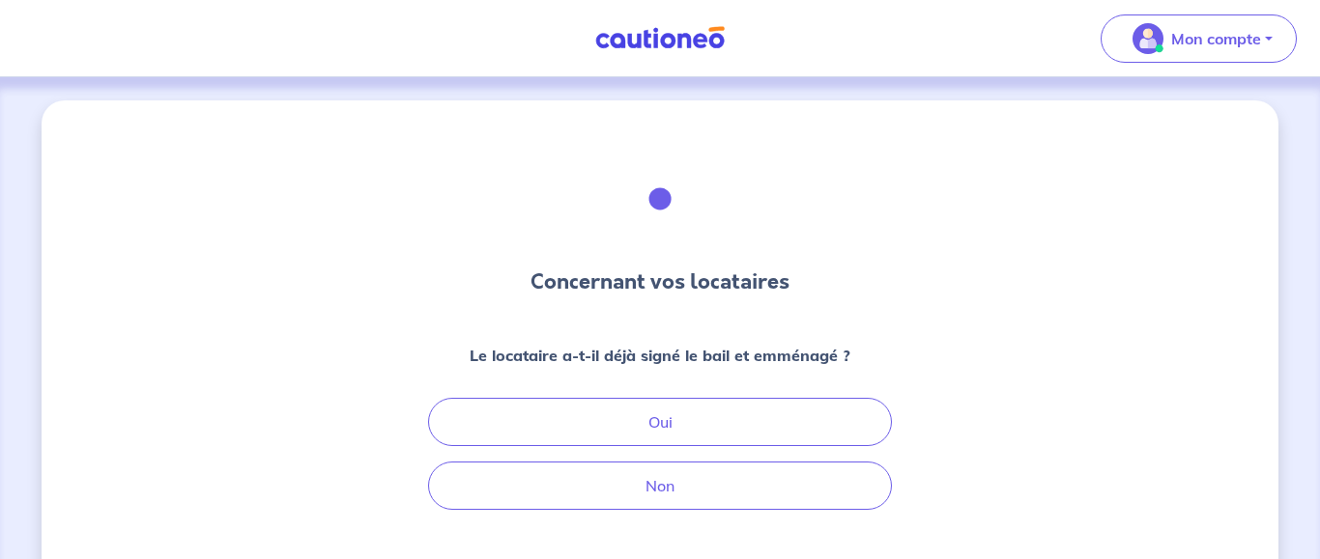
scroll to position [169, 0]
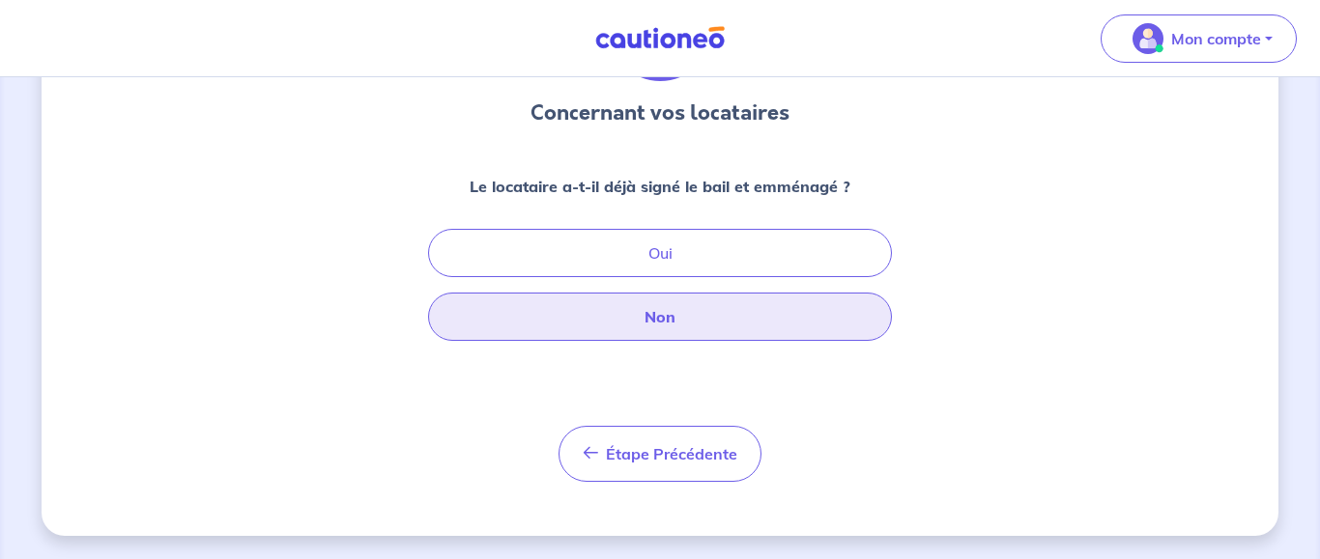
click at [825, 316] on button "Non" at bounding box center [660, 317] width 464 height 48
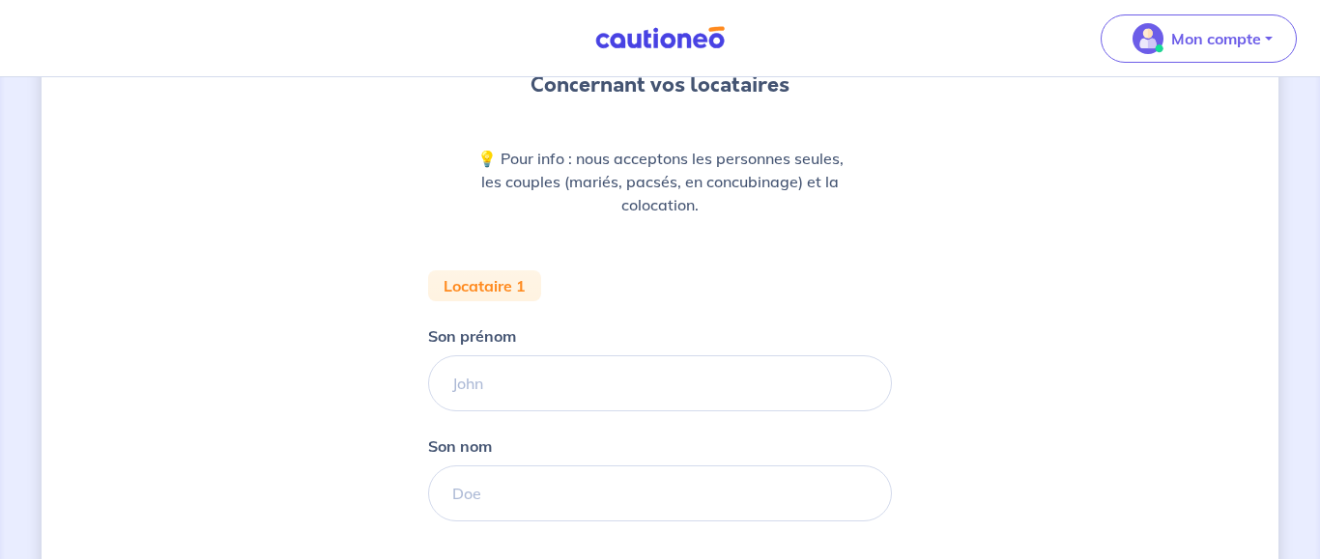
scroll to position [296, 0]
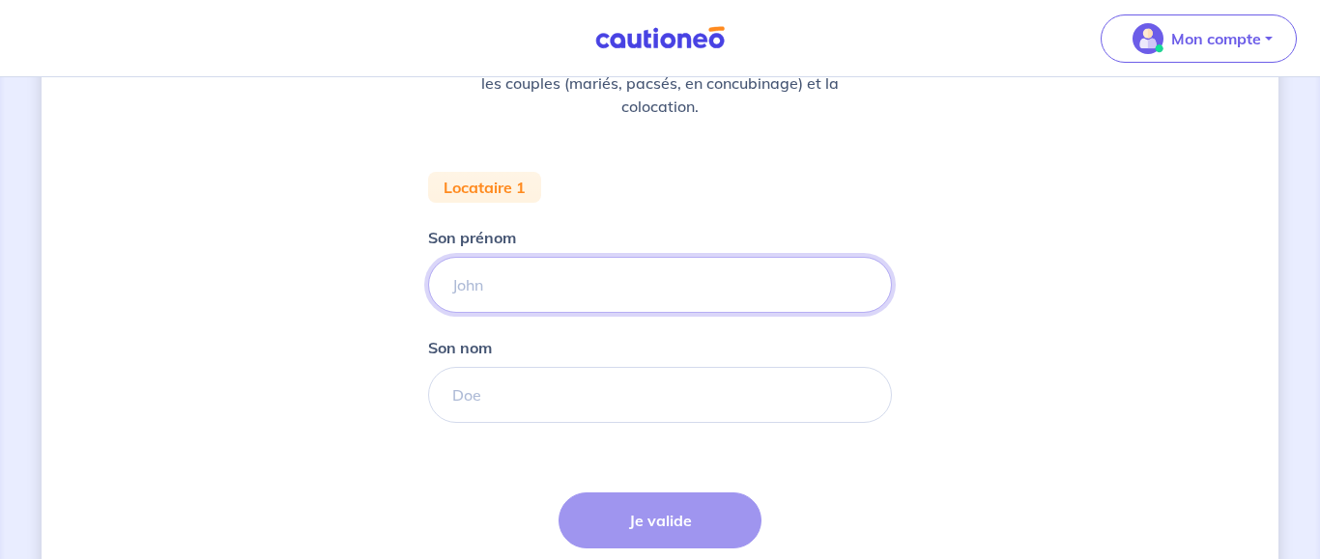
click at [803, 290] on input "Son prénom" at bounding box center [660, 285] width 464 height 56
type input "[PERSON_NAME]"
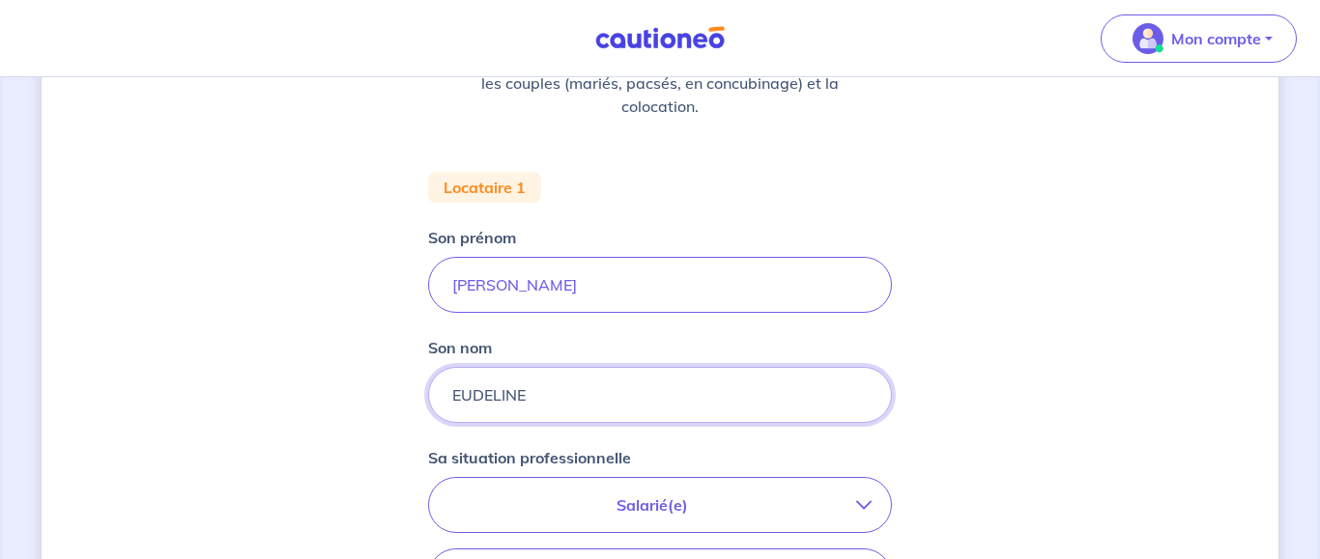
type input "EUDELINE"
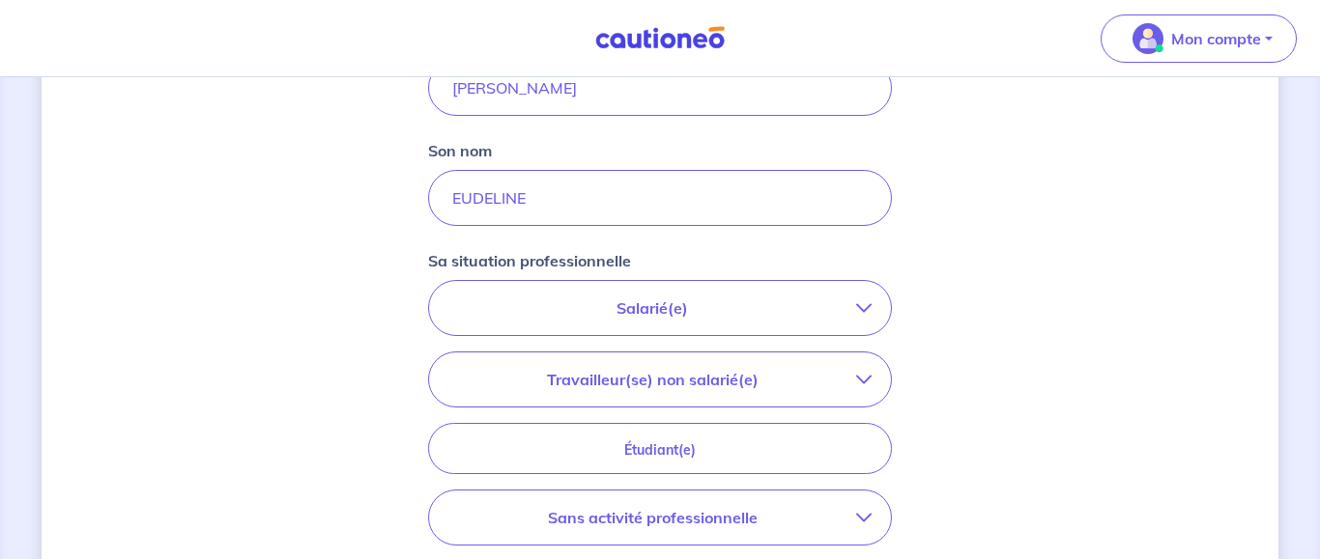
scroll to position [591, 0]
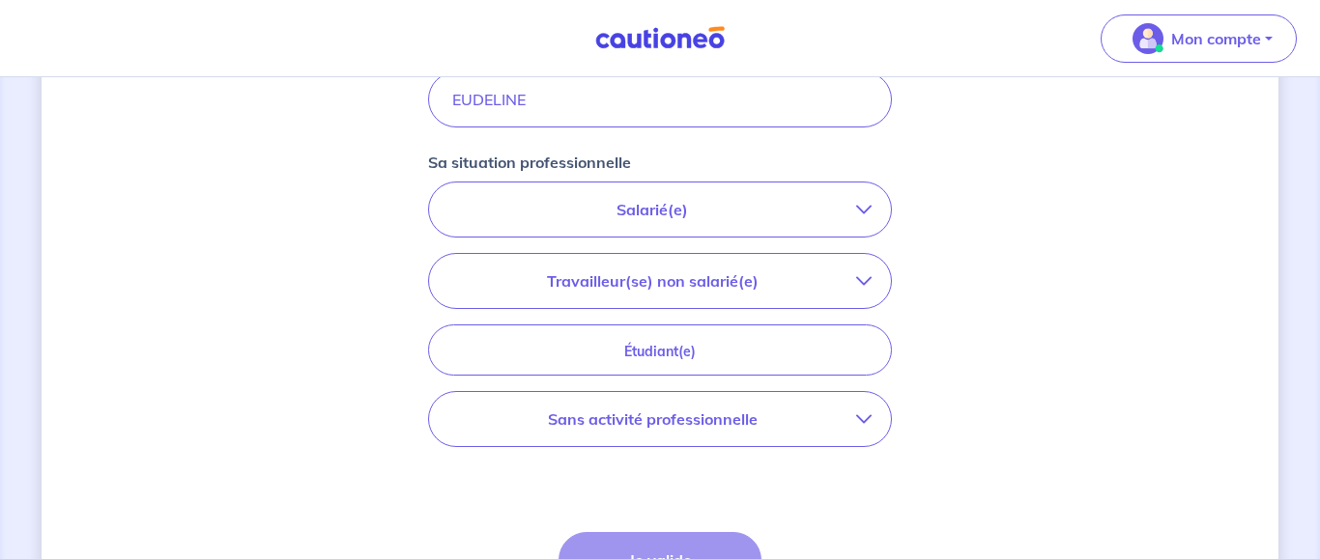
click at [855, 212] on p "Salarié(e)" at bounding box center [652, 209] width 408 height 23
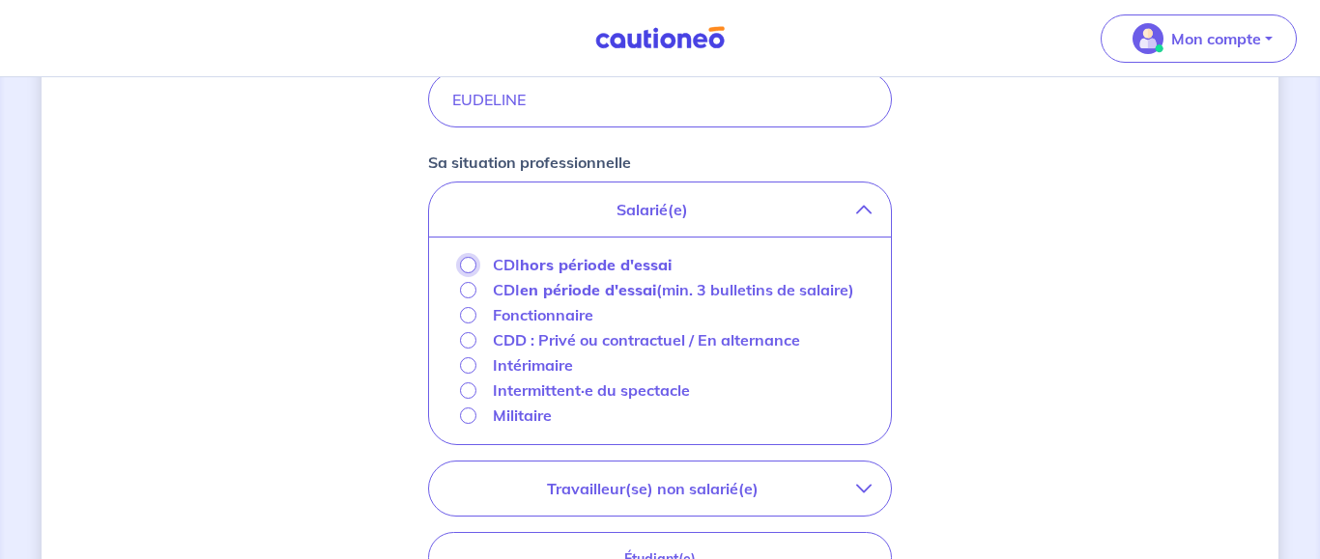
click at [465, 268] on input "CDI hors période d'essai" at bounding box center [468, 265] width 16 height 16
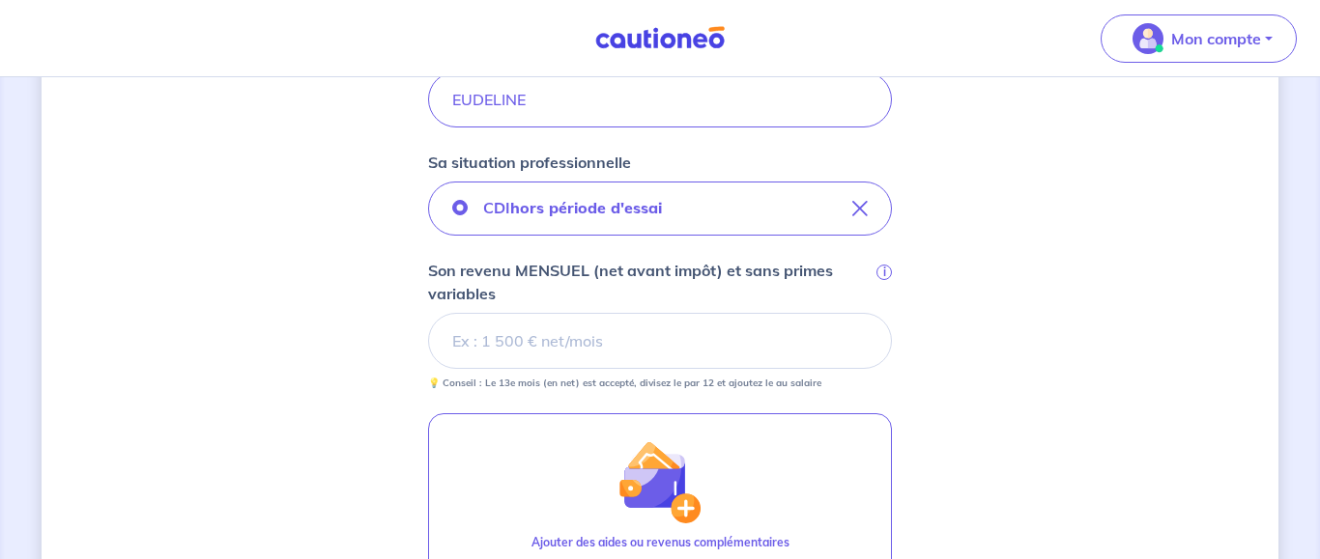
scroll to position [690, 0]
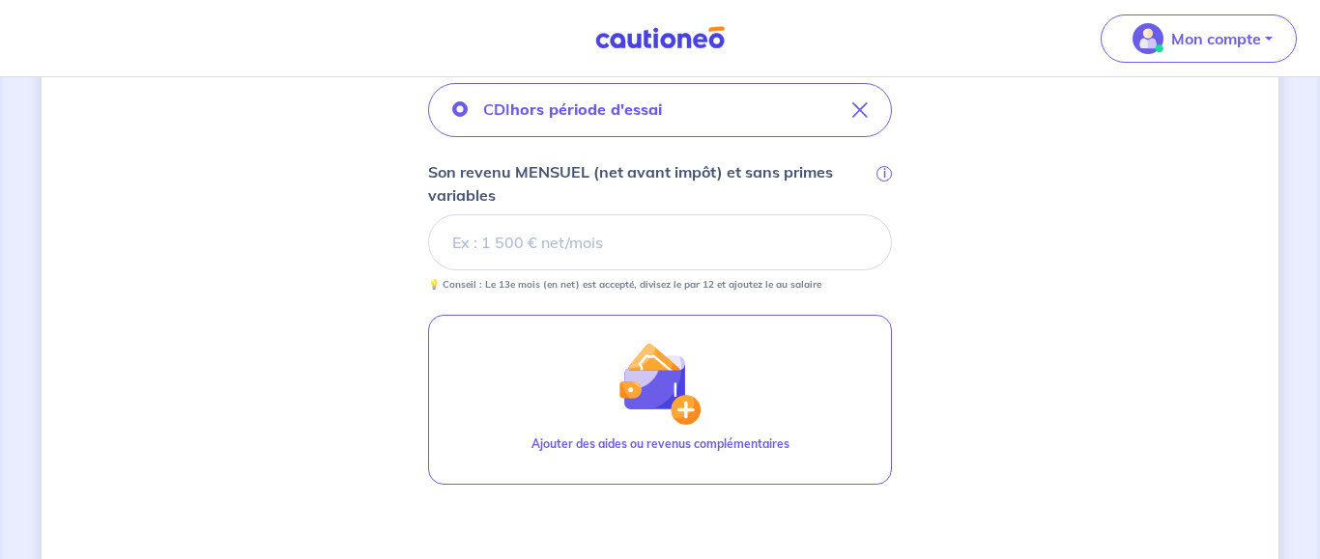
click at [1088, 272] on div "Concernant vos locataires 💡 Pour info : nous acceptons les personnes seules, le…" at bounding box center [660, 93] width 1237 height 1364
click at [1092, 398] on div "Concernant vos locataires 💡 Pour info : nous acceptons les personnes seules, le…" at bounding box center [660, 93] width 1237 height 1364
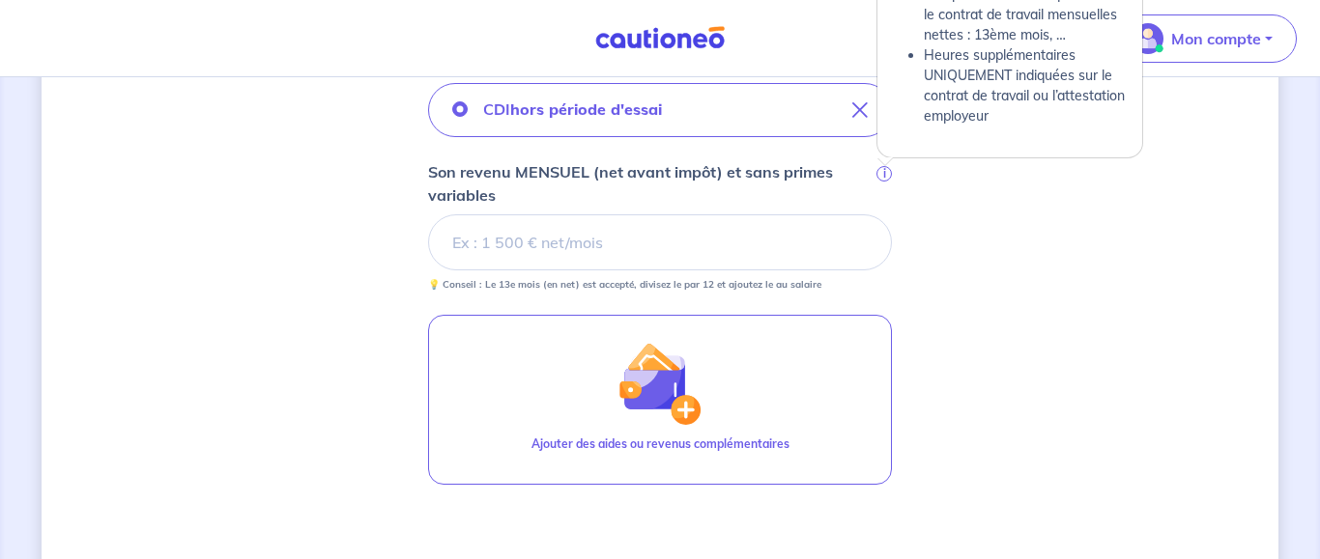
click at [884, 170] on span "i" at bounding box center [883, 173] width 15 height 15
click at [884, 214] on input "Son revenu MENSUEL (net avant impôt) et sans primes variables i" at bounding box center [660, 242] width 464 height 56
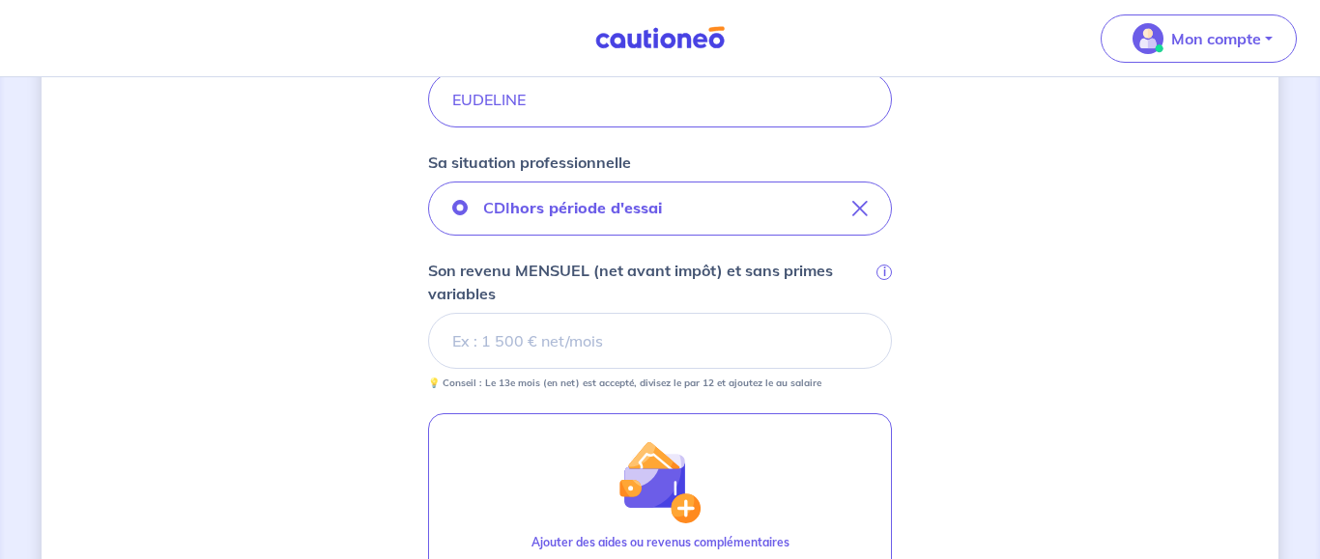
click at [932, 271] on div "Concernant vos locataires 💡 Pour info : nous acceptons les personnes seules, le…" at bounding box center [660, 191] width 1237 height 1364
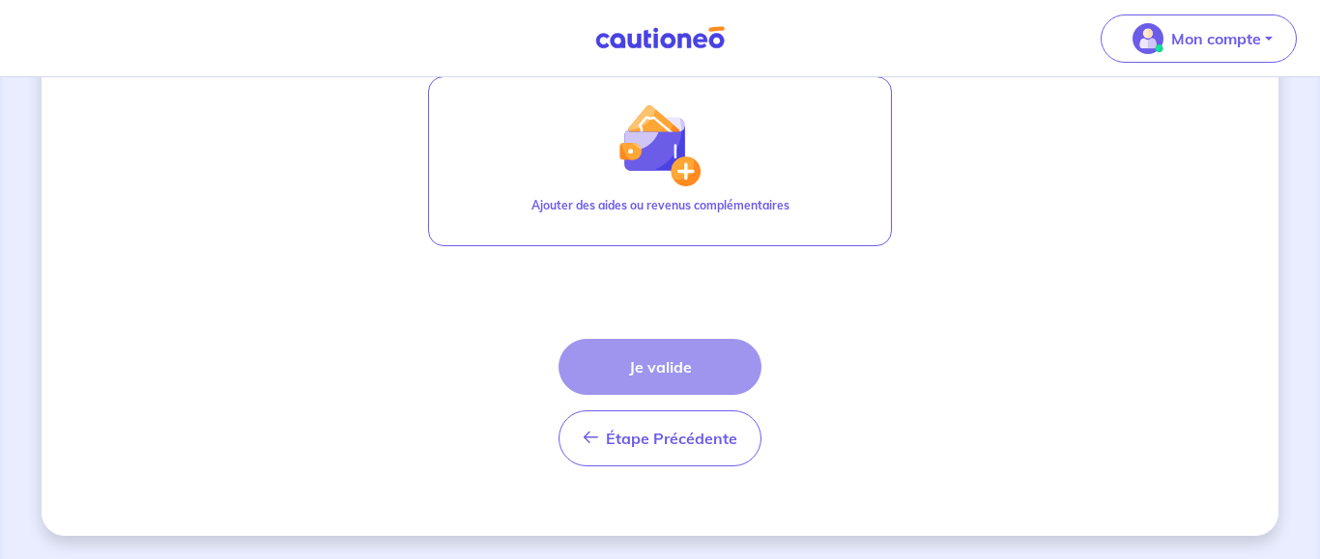
scroll to position [534, 0]
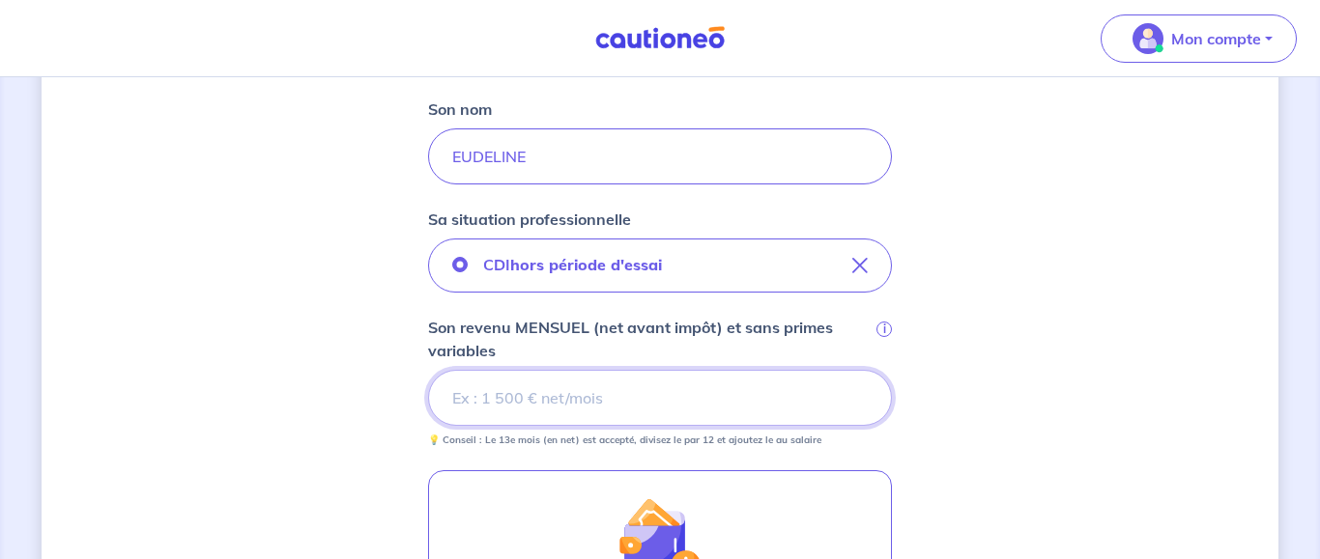
click at [610, 401] on input "Son revenu MENSUEL (net avant impôt) et sans primes variables i" at bounding box center [660, 398] width 464 height 56
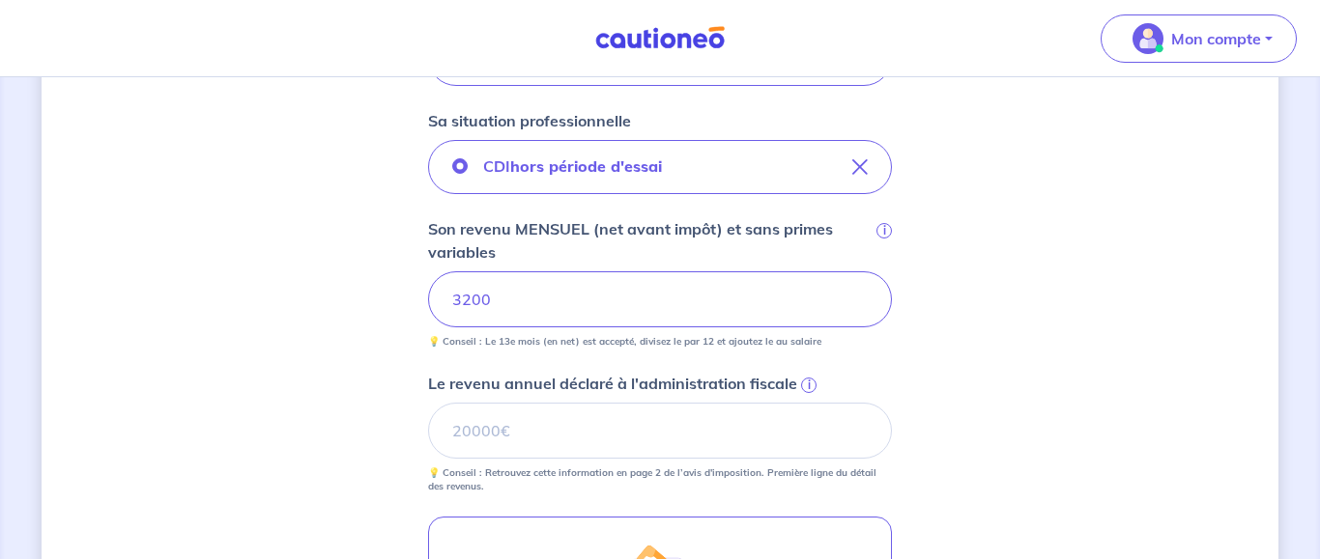
scroll to position [731, 0]
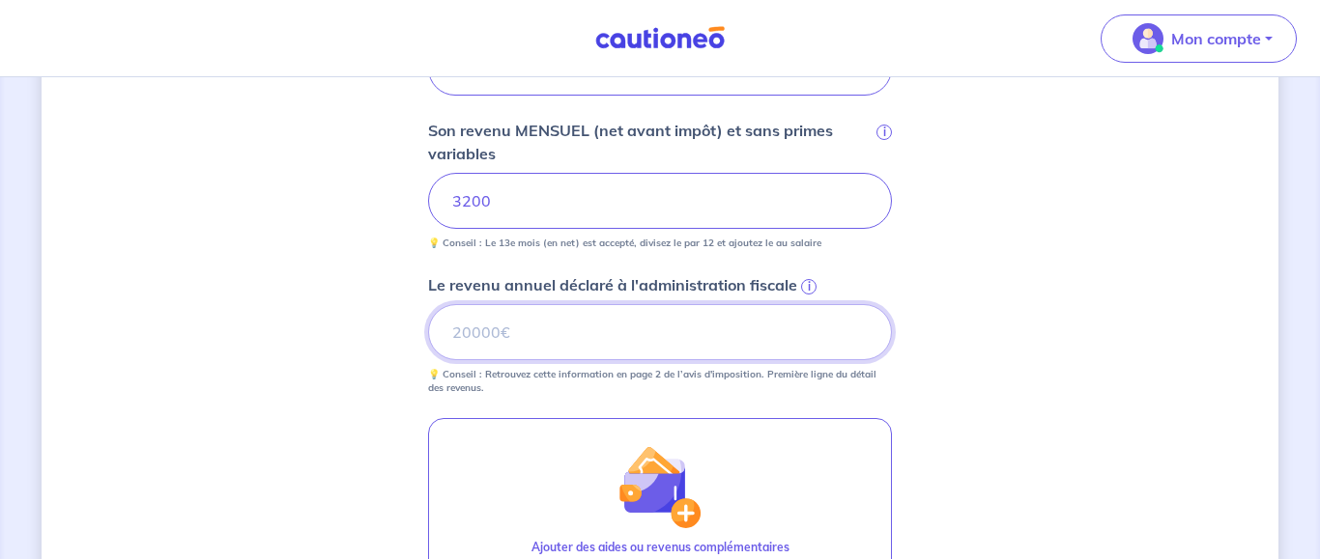
click at [628, 345] on input "Le revenu annuel déclaré à l'administration fiscale i" at bounding box center [660, 332] width 464 height 56
type input "4"
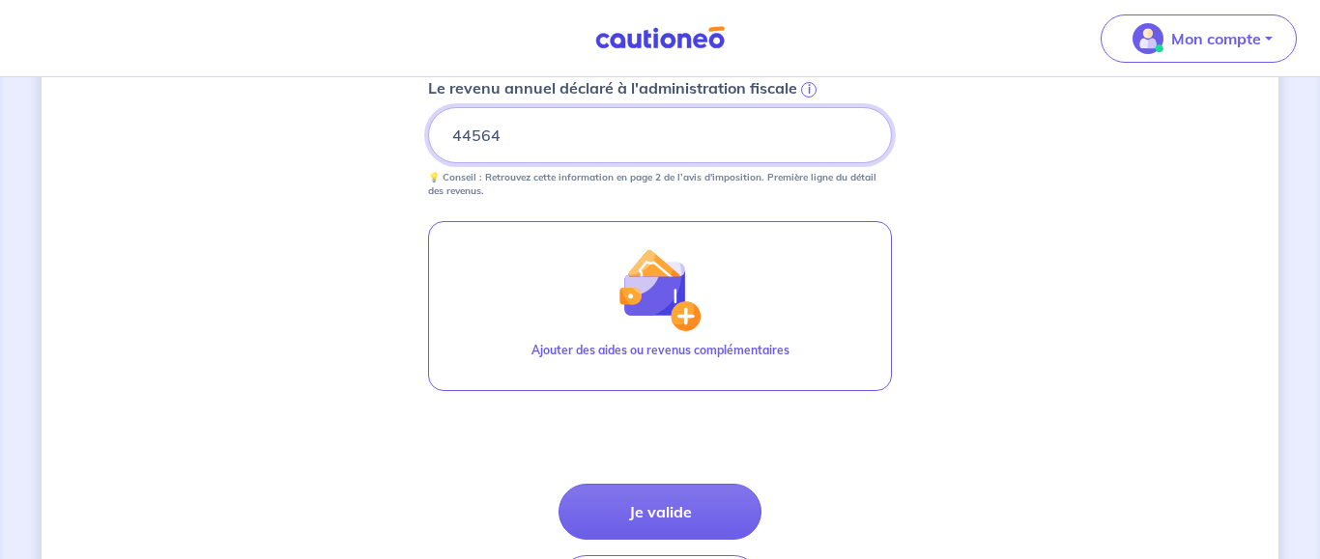
scroll to position [1027, 0]
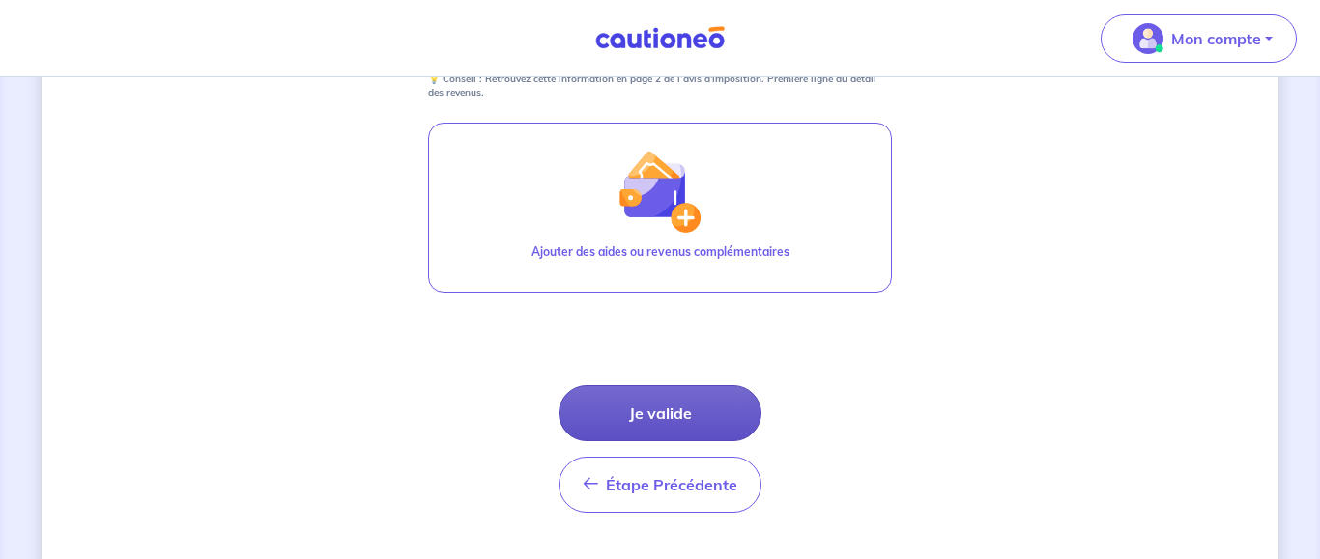
type input "44564"
click at [698, 408] on button "Je valide" at bounding box center [659, 413] width 203 height 56
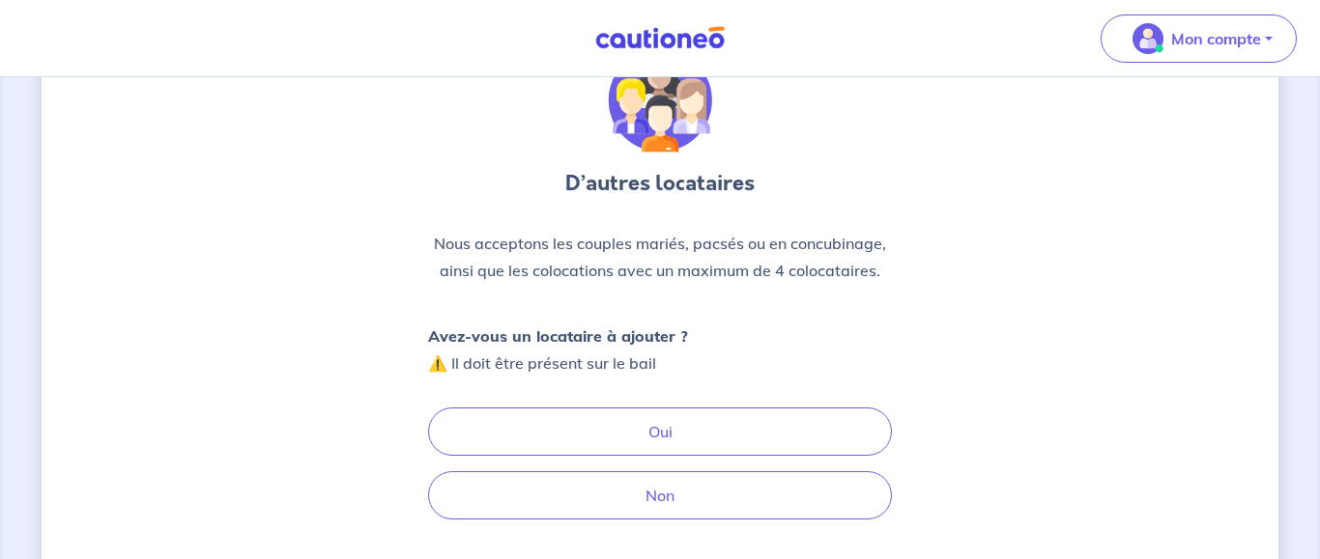
scroll to position [197, 0]
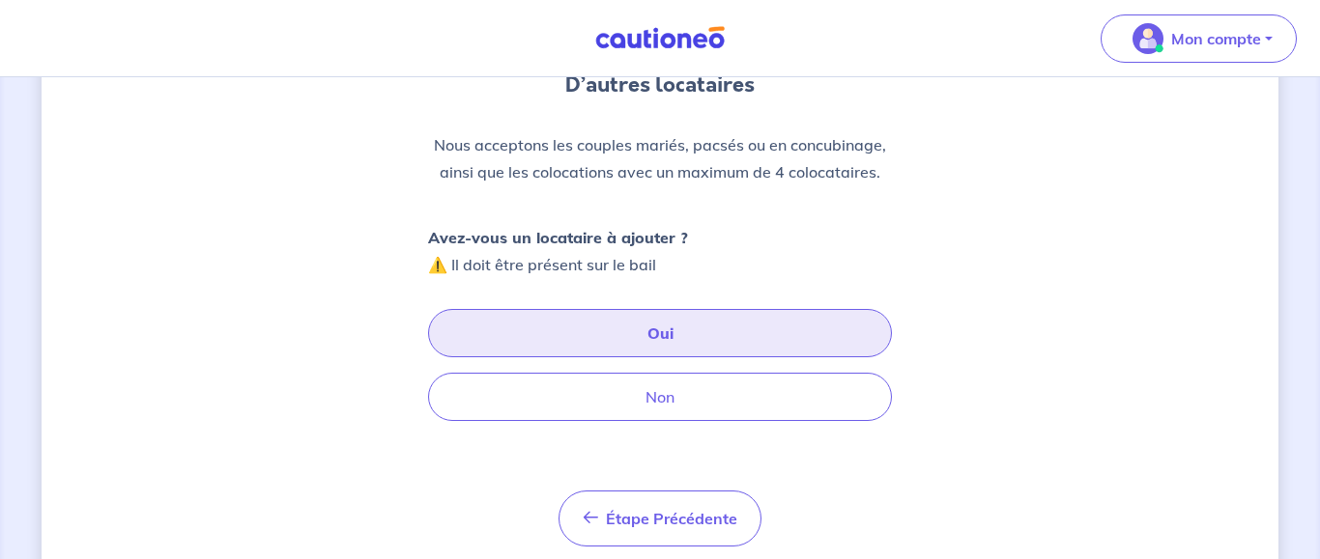
click at [722, 335] on button "Oui" at bounding box center [660, 333] width 464 height 48
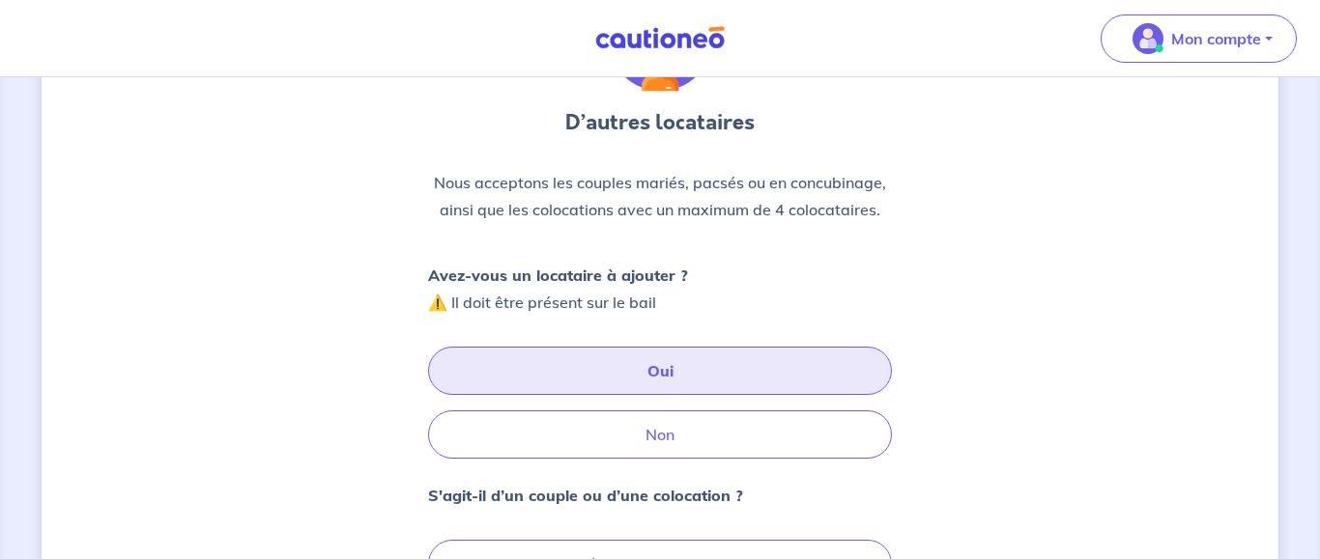
scroll to position [357, 0]
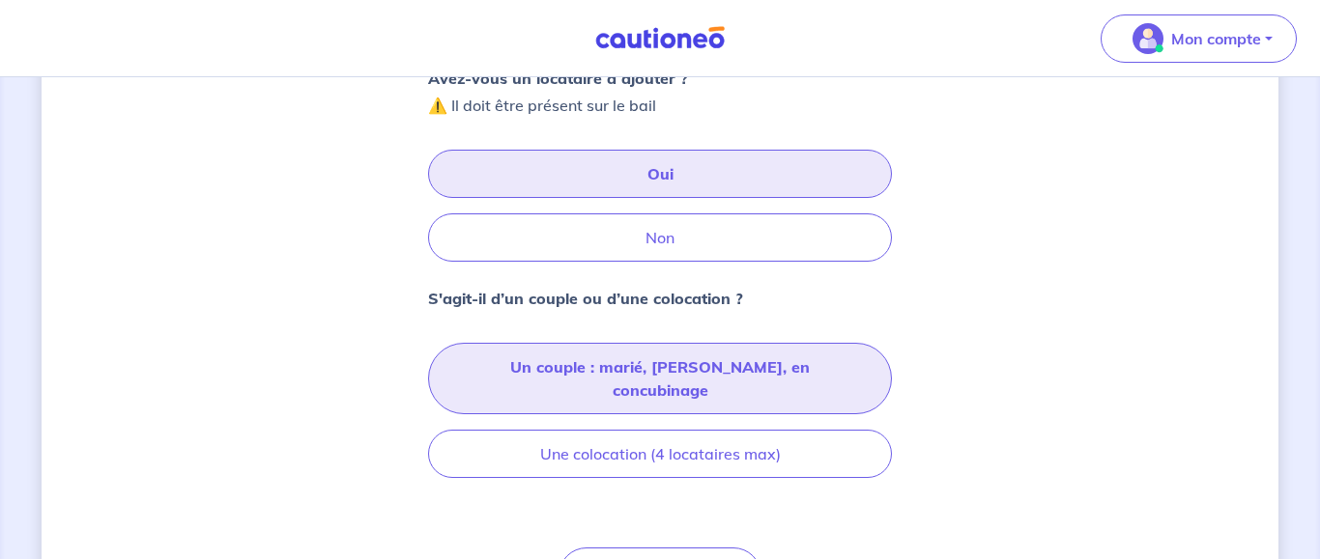
click at [702, 364] on button "Un couple : marié, [PERSON_NAME], en concubinage" at bounding box center [660, 378] width 464 height 71
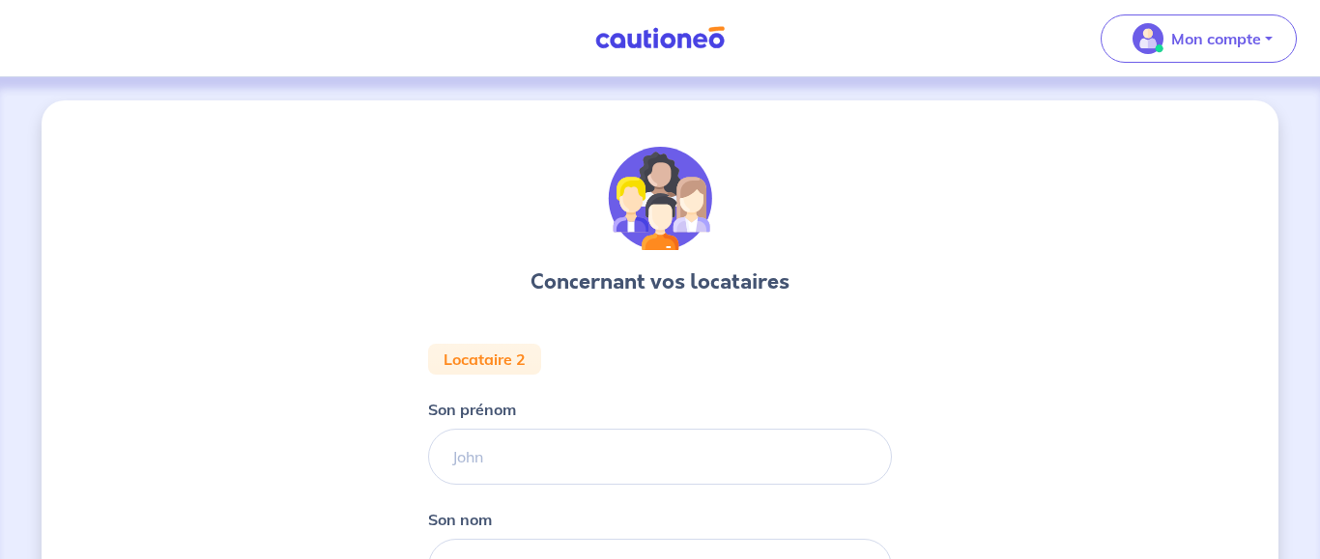
scroll to position [197, 0]
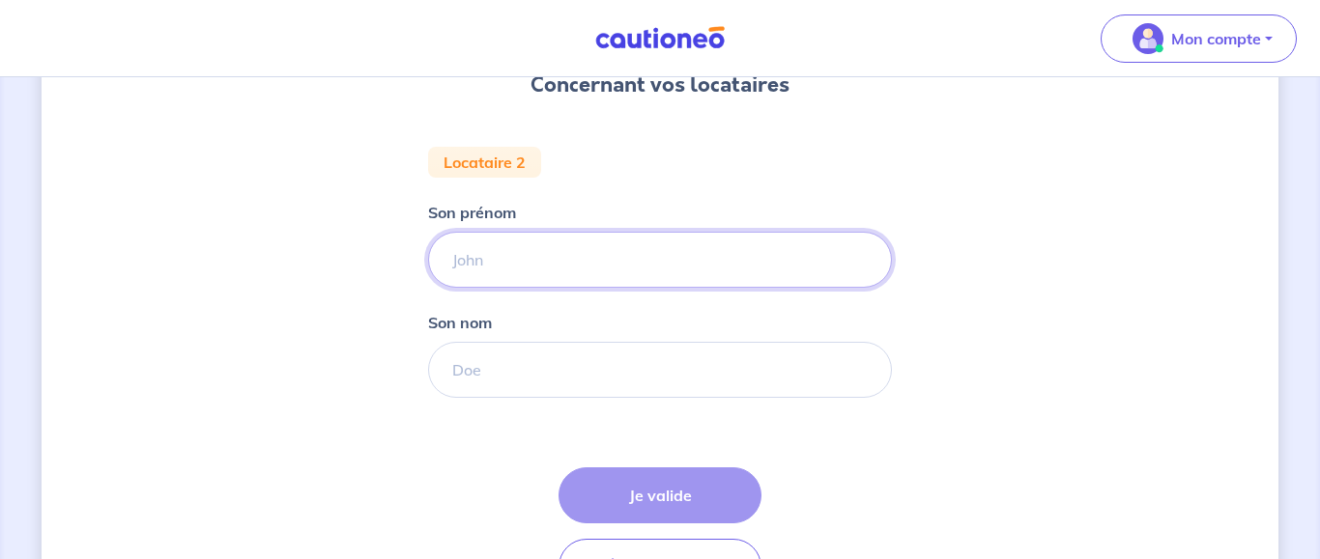
click at [707, 259] on input "Son prénom" at bounding box center [660, 260] width 464 height 56
type input "[PERSON_NAME]"
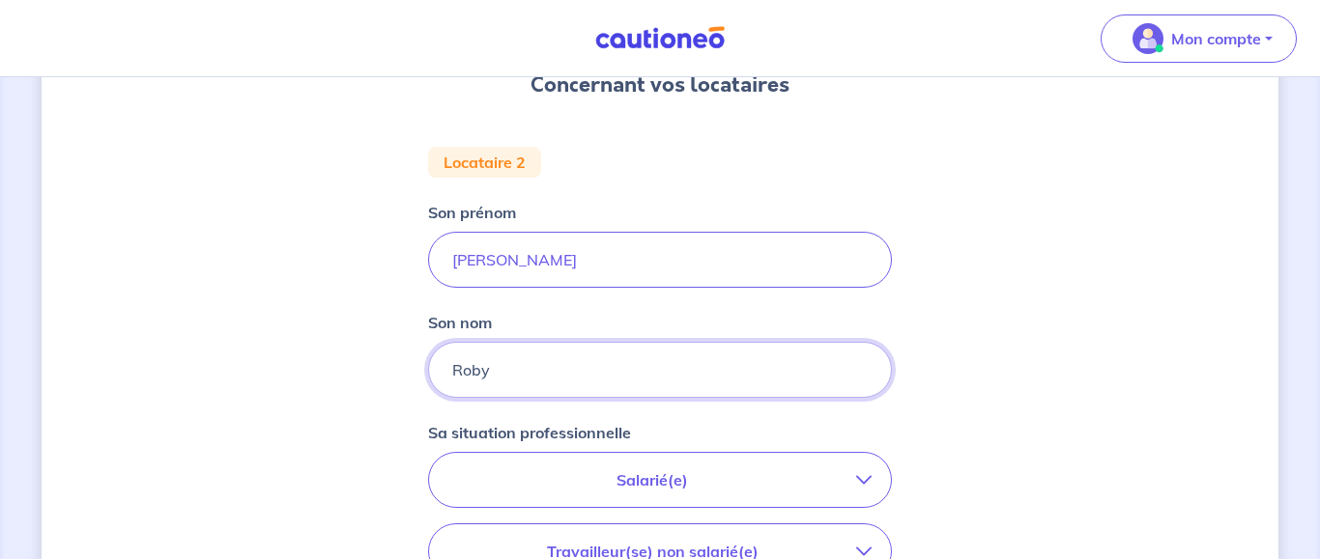
type input "Roby"
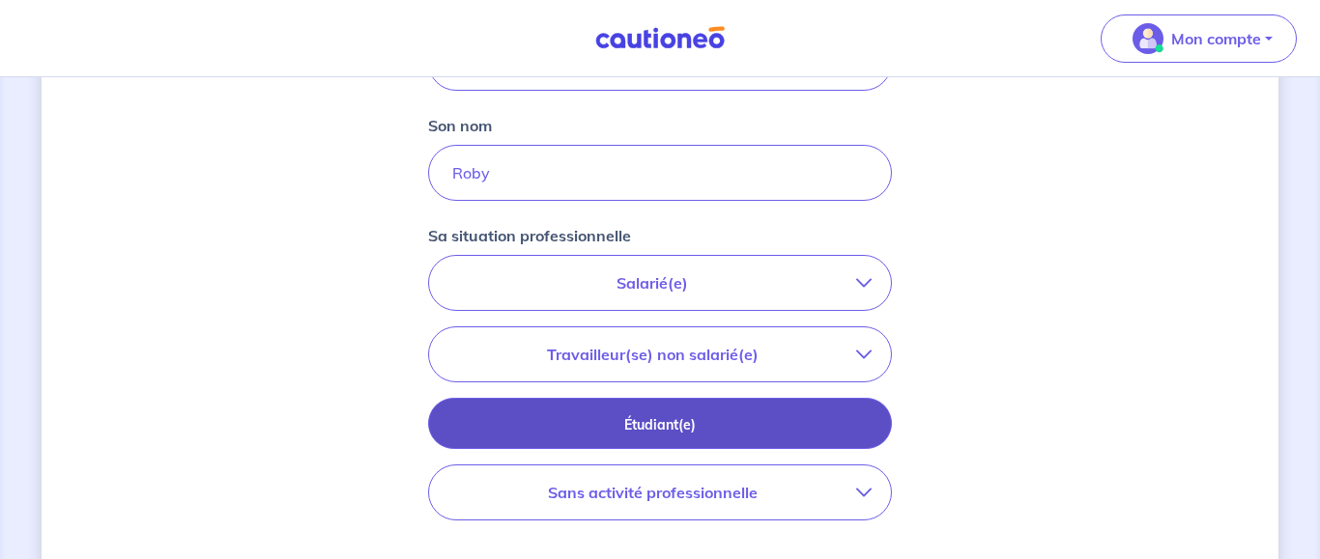
scroll to position [493, 0]
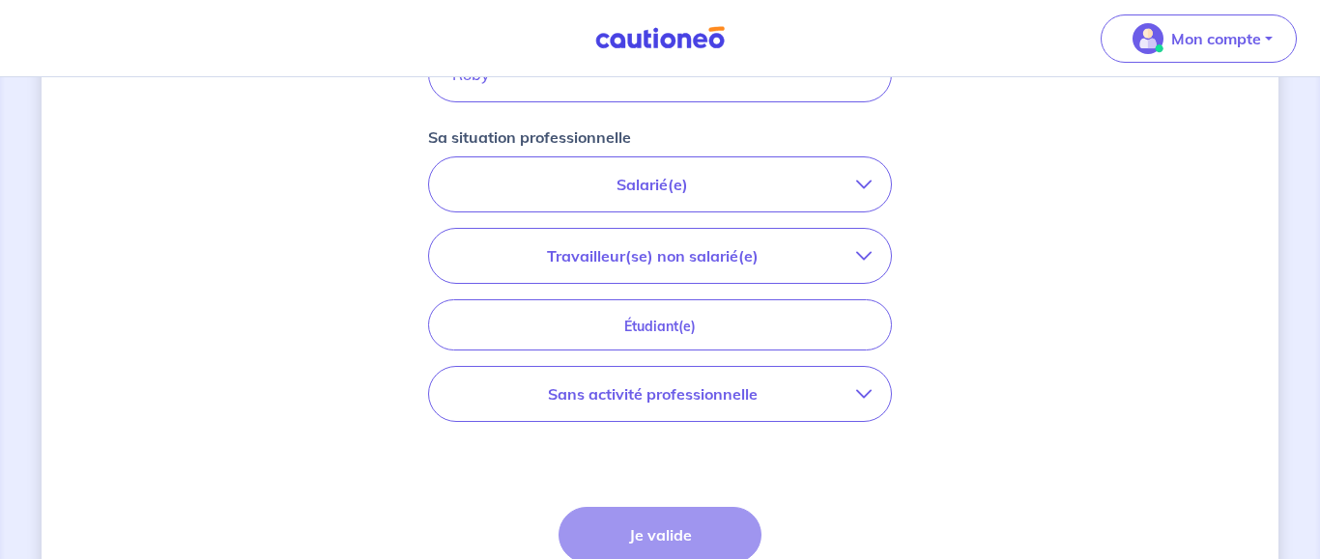
click at [869, 176] on button "Salarié(e)" at bounding box center [660, 184] width 462 height 54
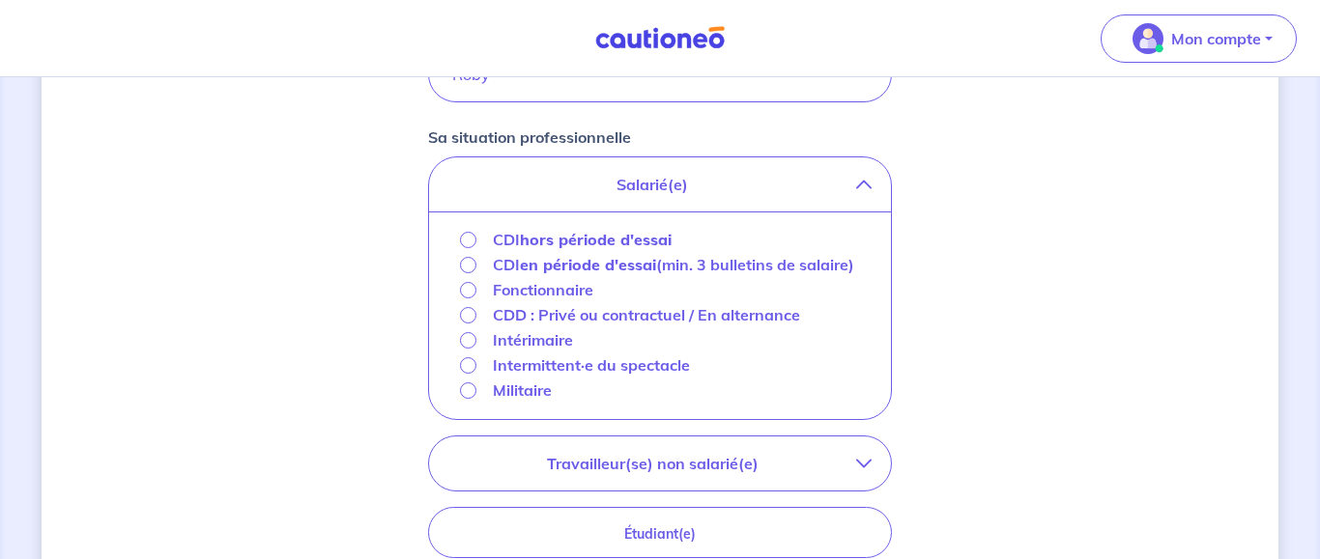
click at [543, 239] on strong "hors période d'essai" at bounding box center [596, 239] width 152 height 19
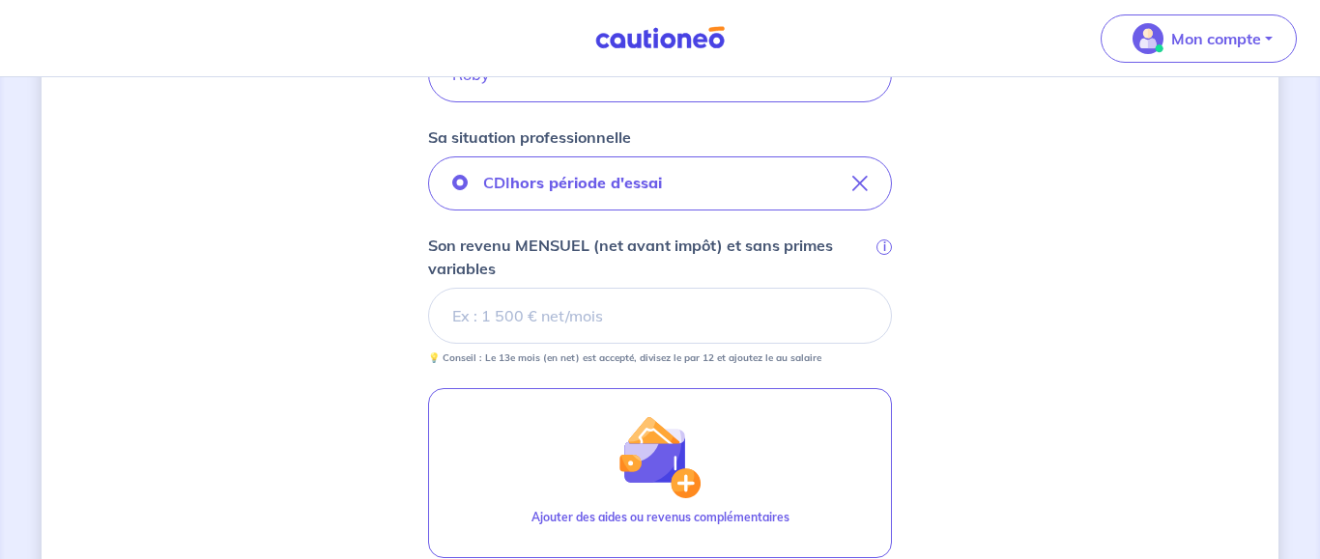
click at [604, 325] on input "Son revenu MENSUEL (net avant impôt) et sans primes variables i" at bounding box center [660, 316] width 464 height 56
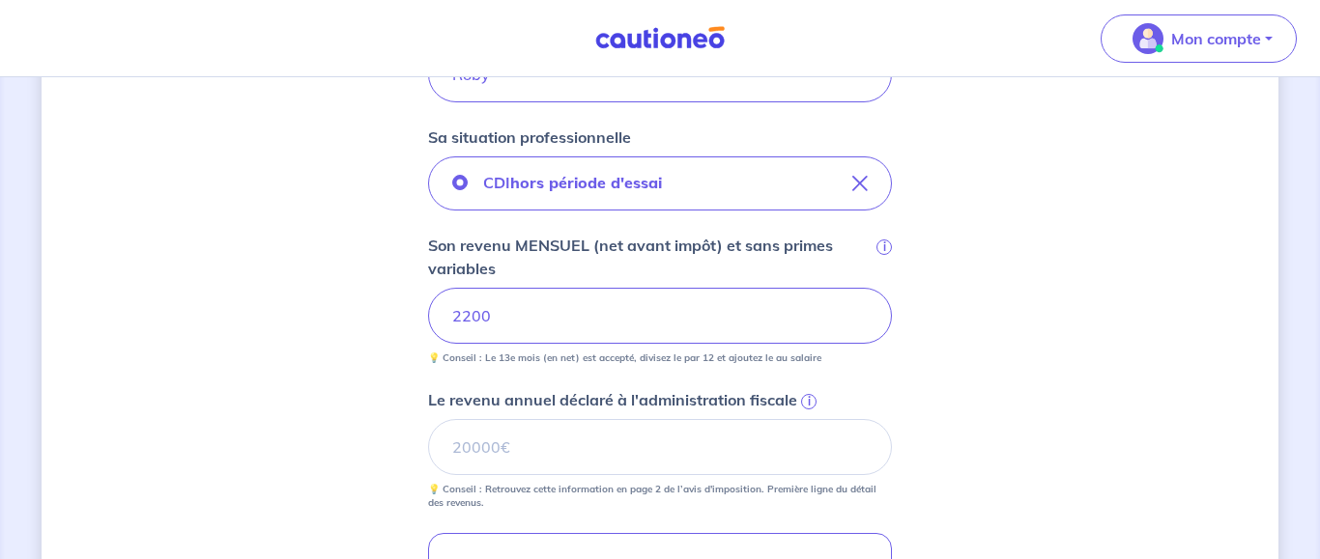
click at [981, 371] on div "Concernant vos locataires Locataire 2 Son prénom [PERSON_NAME] Son nom Roby Sa …" at bounding box center [660, 300] width 1237 height 1385
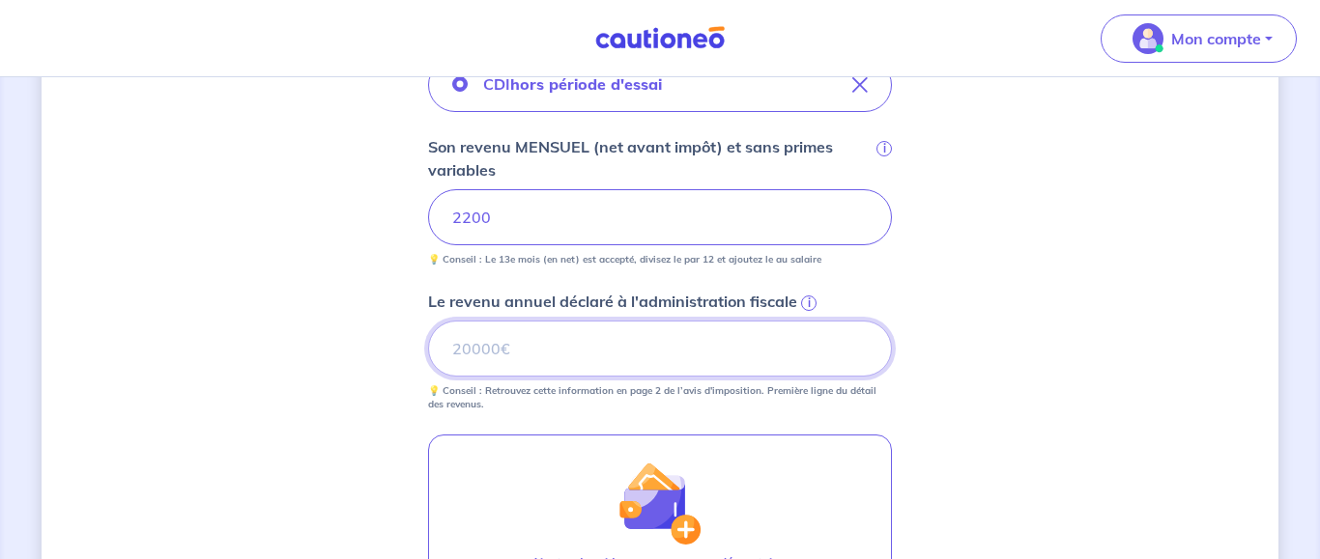
click at [526, 365] on input "Le revenu annuel déclaré à l'administration fiscale i" at bounding box center [660, 349] width 464 height 56
type input "26888"
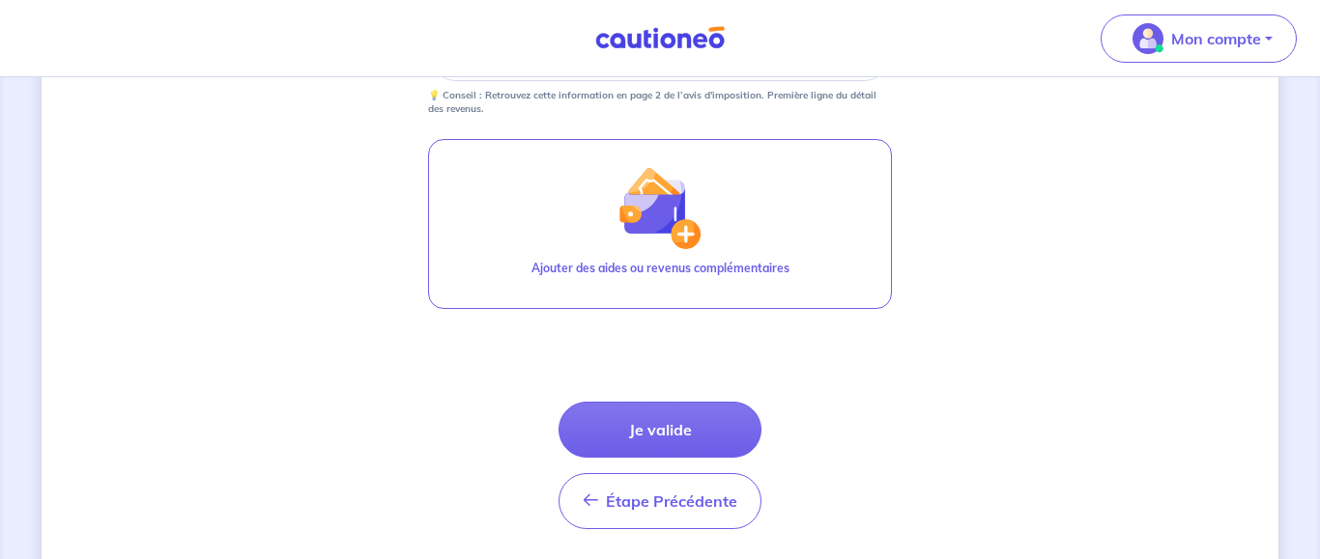
scroll to position [950, 0]
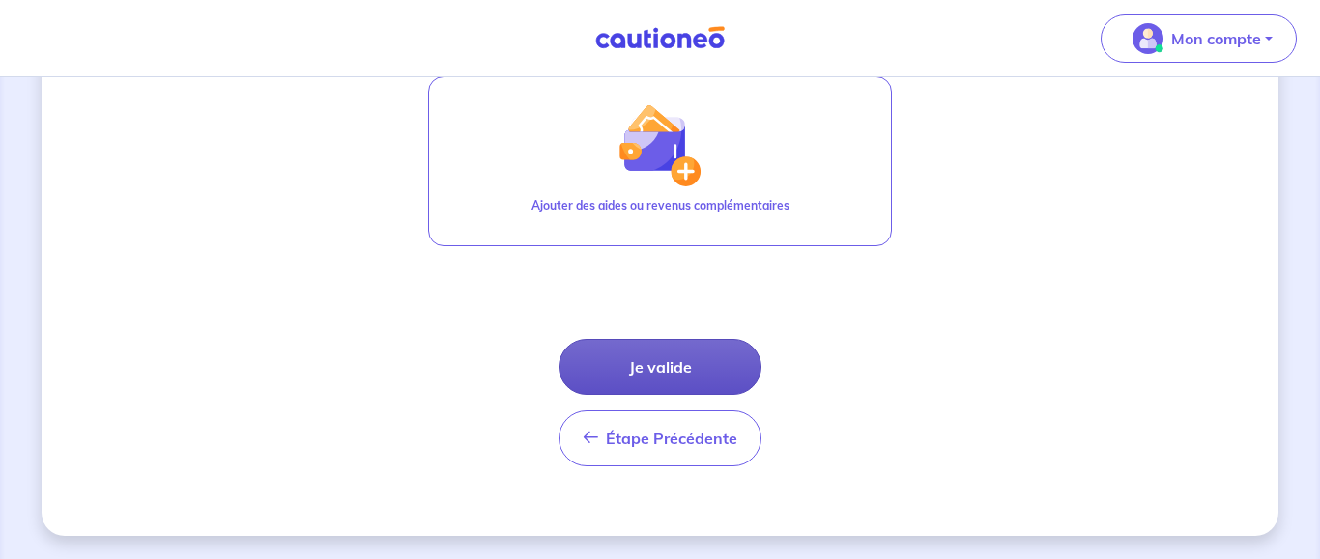
click at [712, 365] on button "Je valide" at bounding box center [659, 367] width 203 height 56
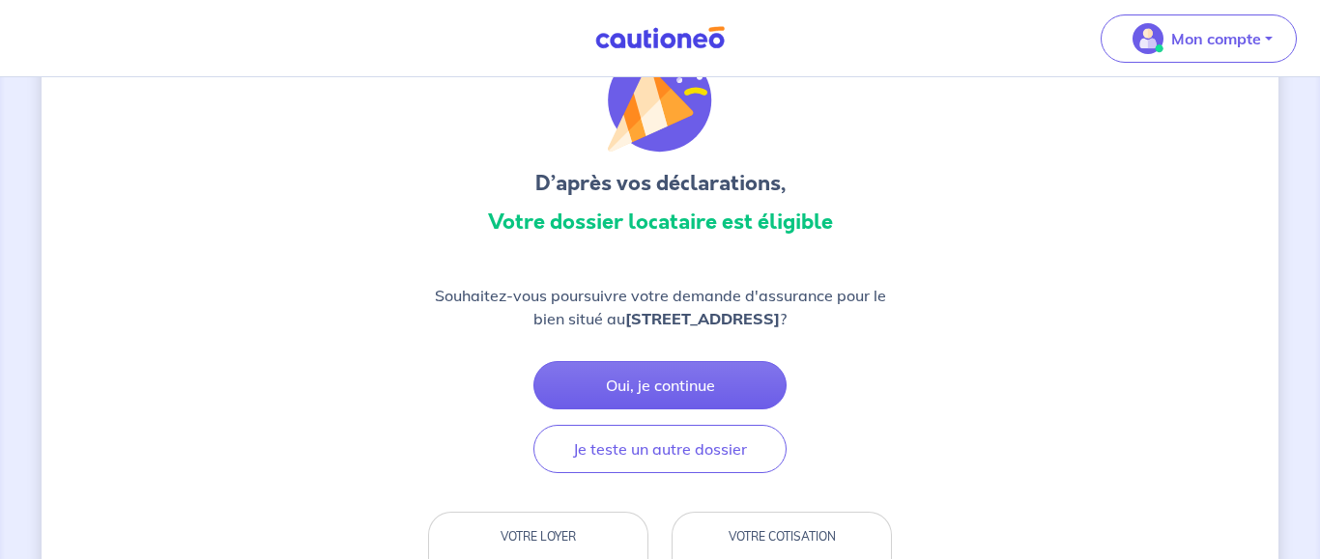
scroll to position [197, 0]
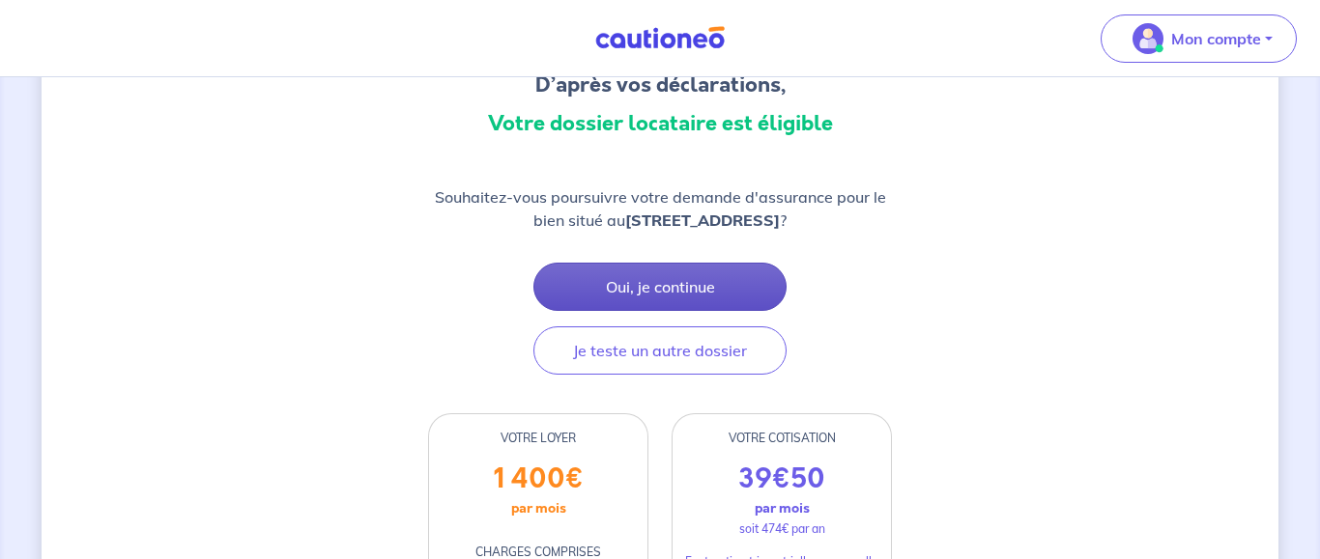
click at [733, 304] on button "Oui, je continue" at bounding box center [659, 287] width 253 height 48
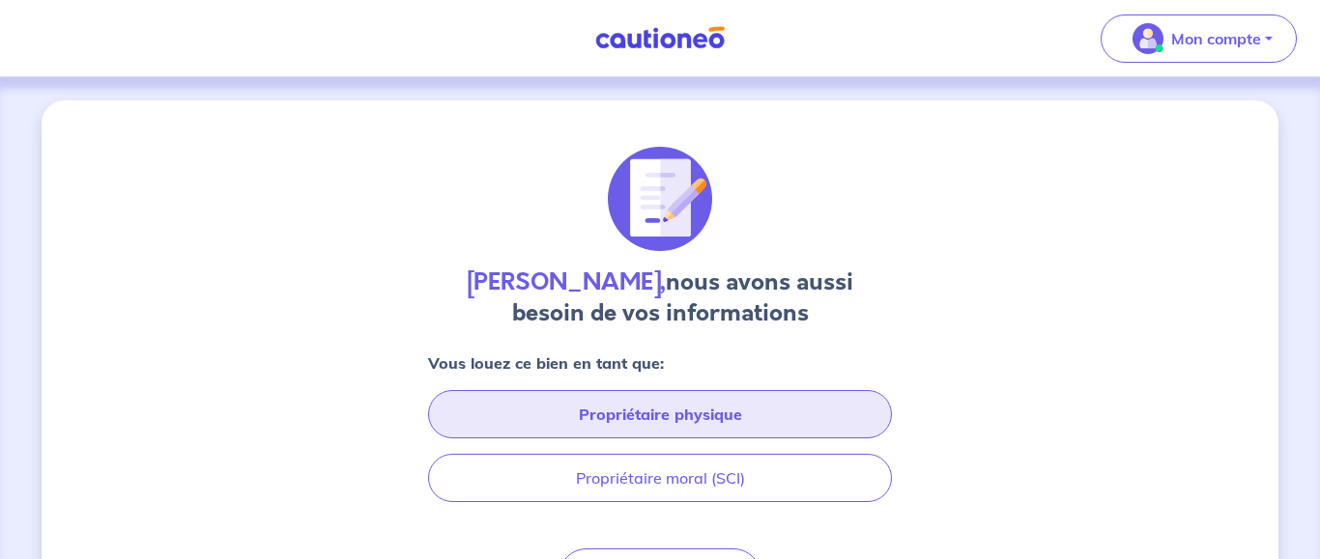
click at [753, 410] on button "Propriétaire physique" at bounding box center [660, 414] width 464 height 48
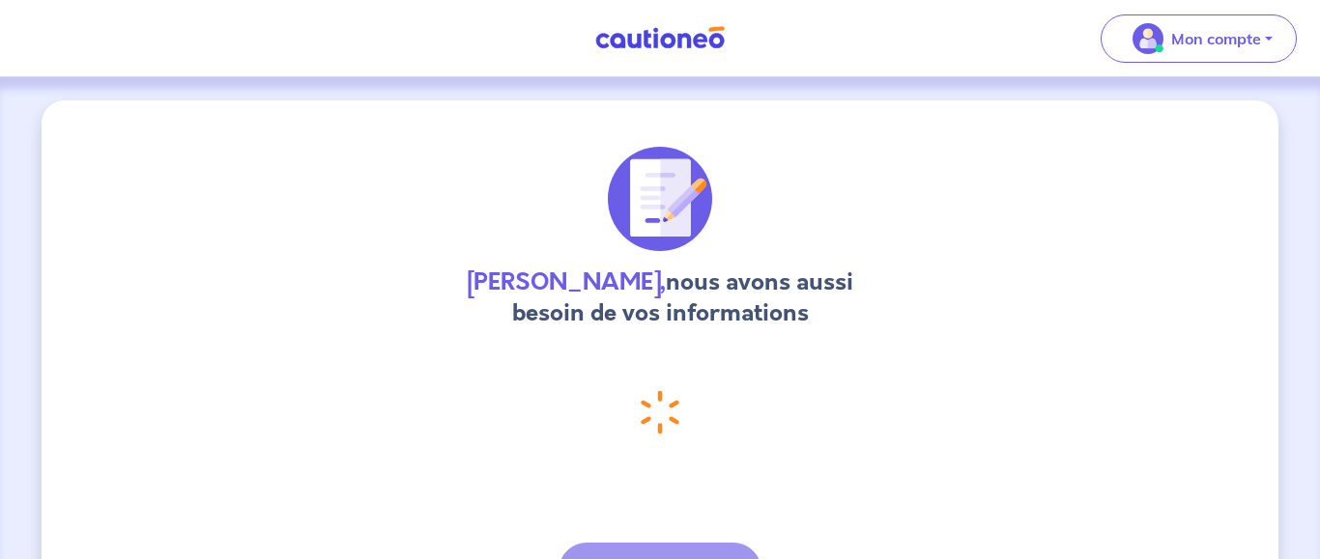
select select "FR"
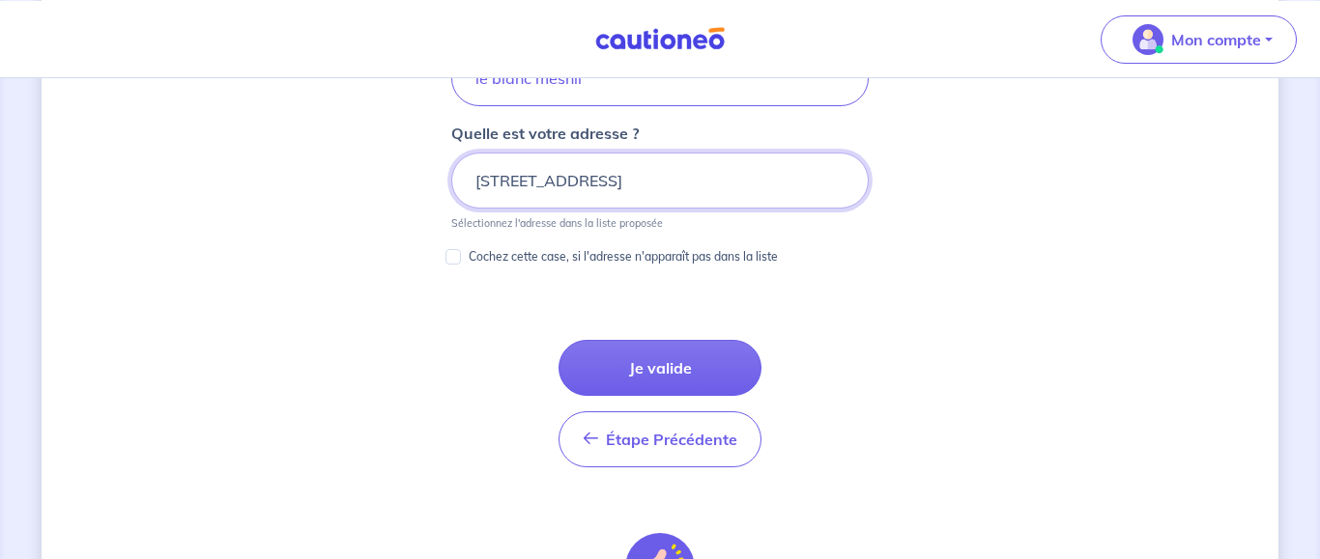
scroll to position [1161, 0]
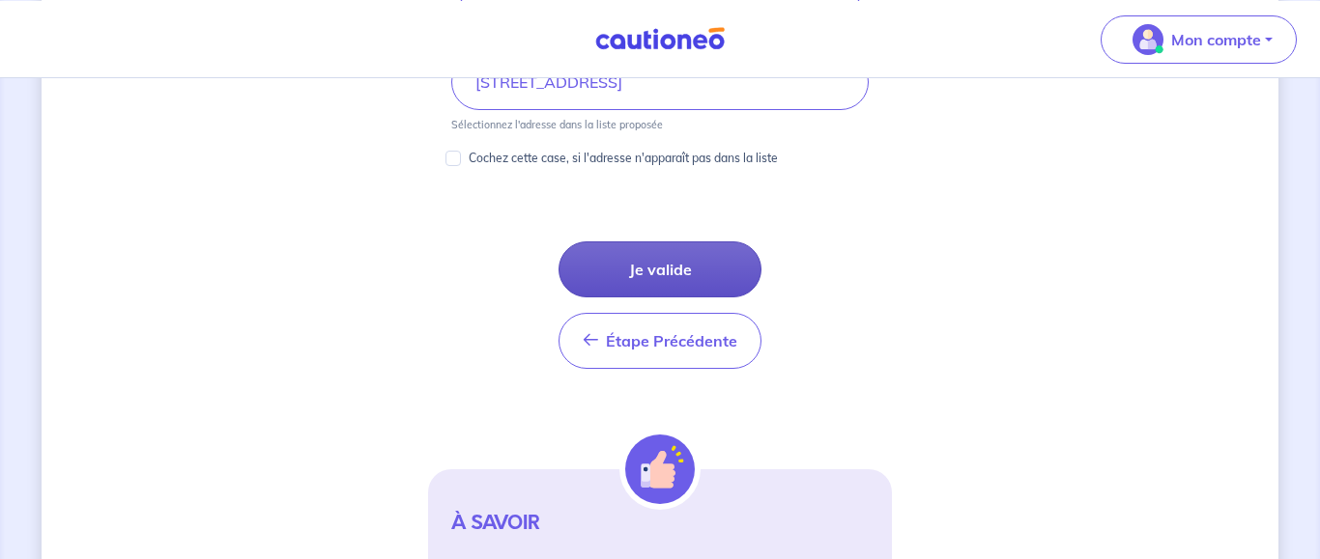
click at [719, 264] on button "Je valide" at bounding box center [659, 270] width 203 height 56
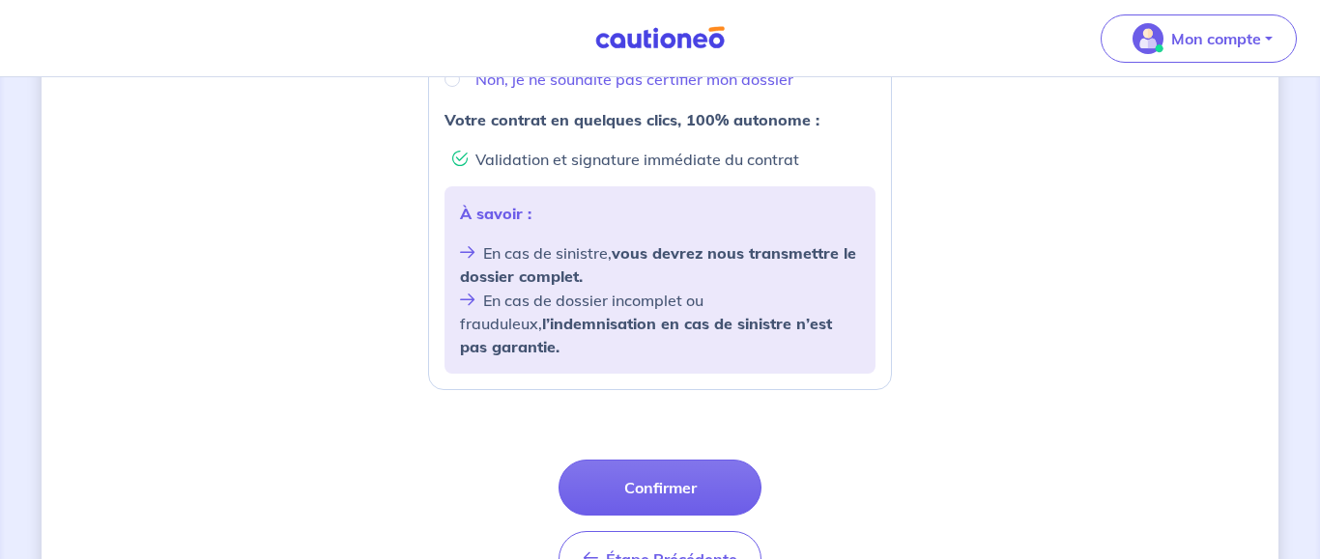
scroll to position [886, 0]
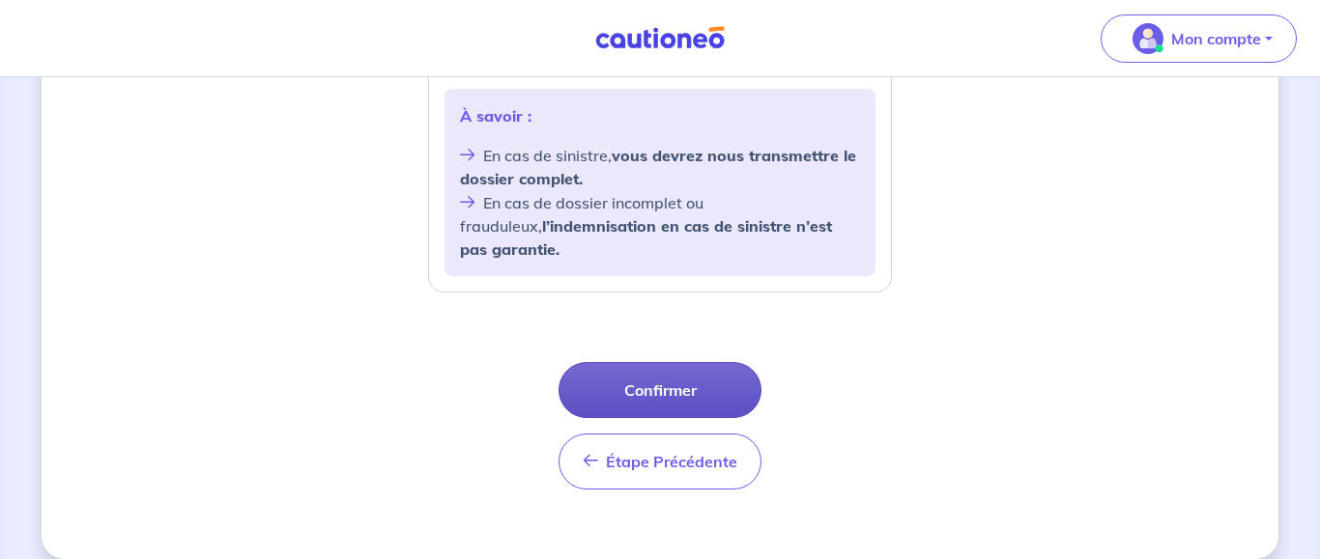
click at [704, 362] on button "Confirmer" at bounding box center [659, 390] width 203 height 56
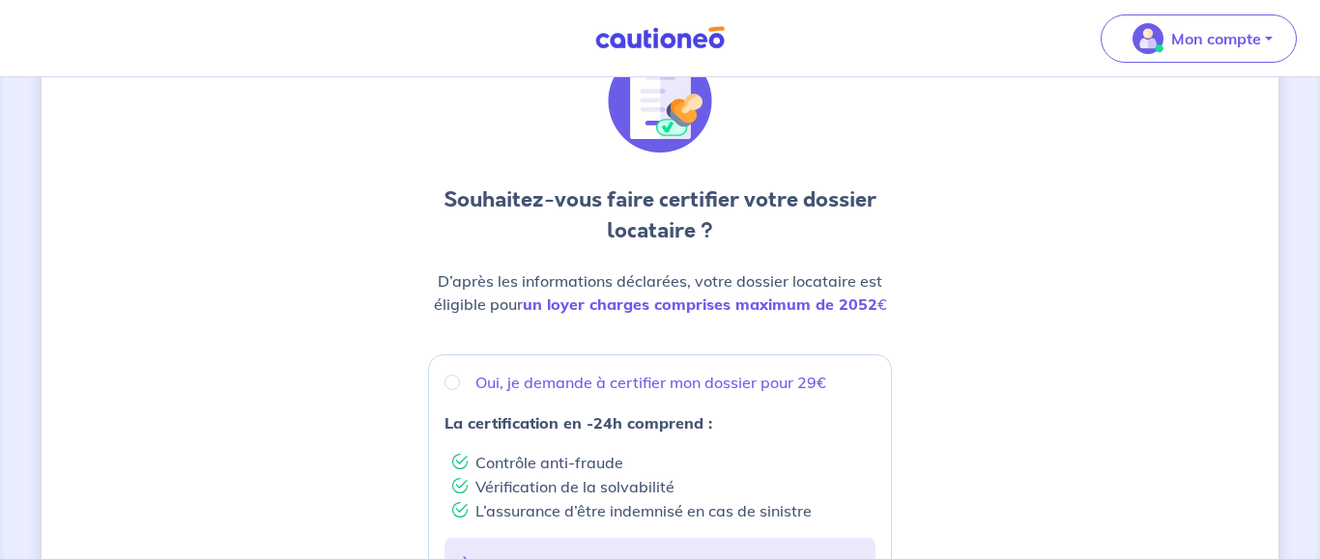
scroll to position [196, 0]
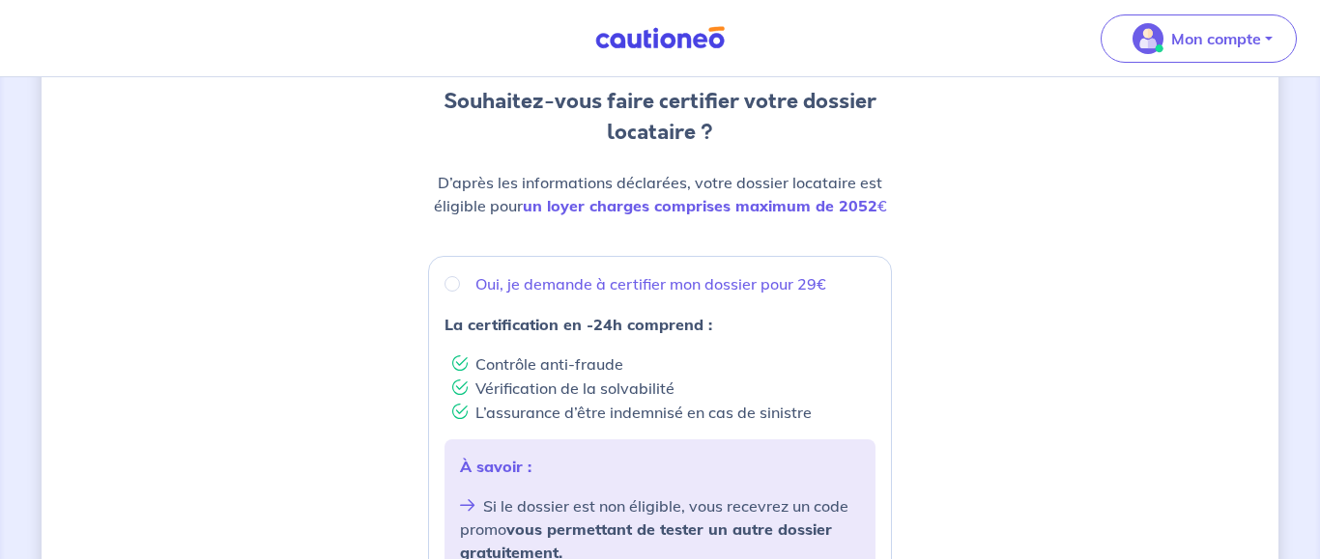
click at [756, 327] on p "La certification en -24h comprend :" at bounding box center [659, 324] width 431 height 23
radio input "true"
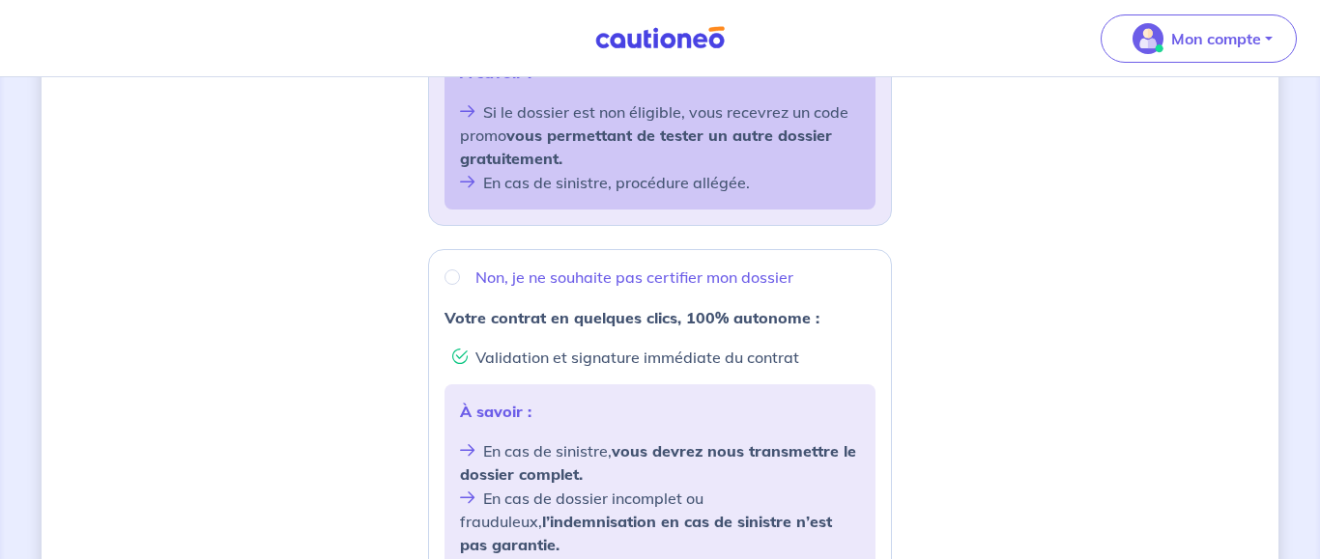
scroll to position [886, 0]
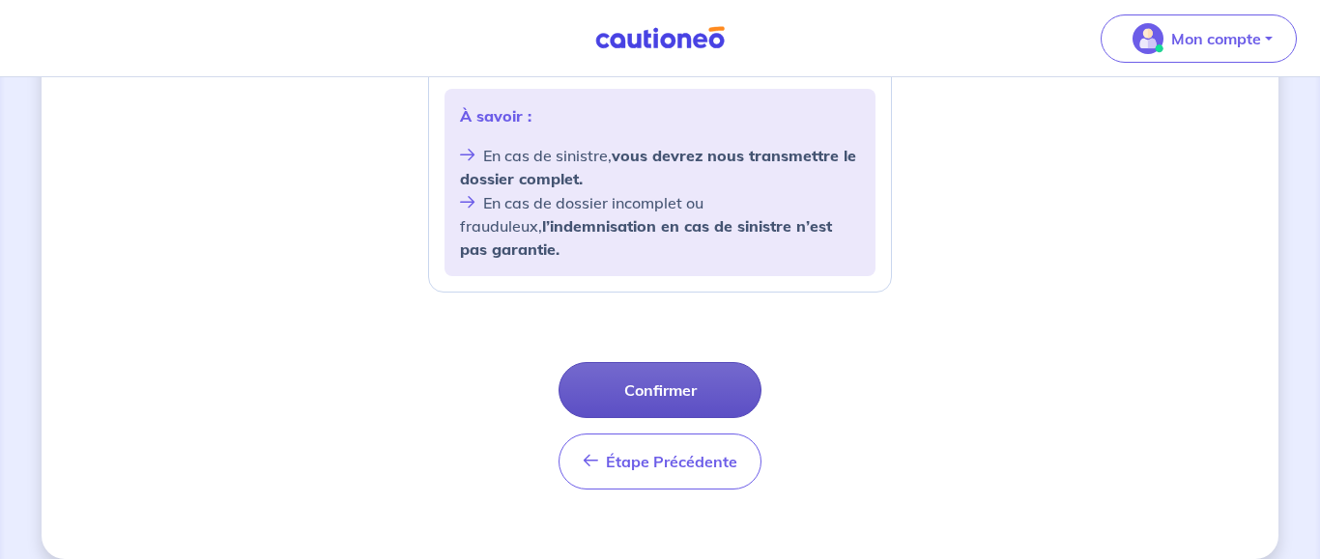
click at [722, 362] on button "Confirmer" at bounding box center [659, 390] width 203 height 56
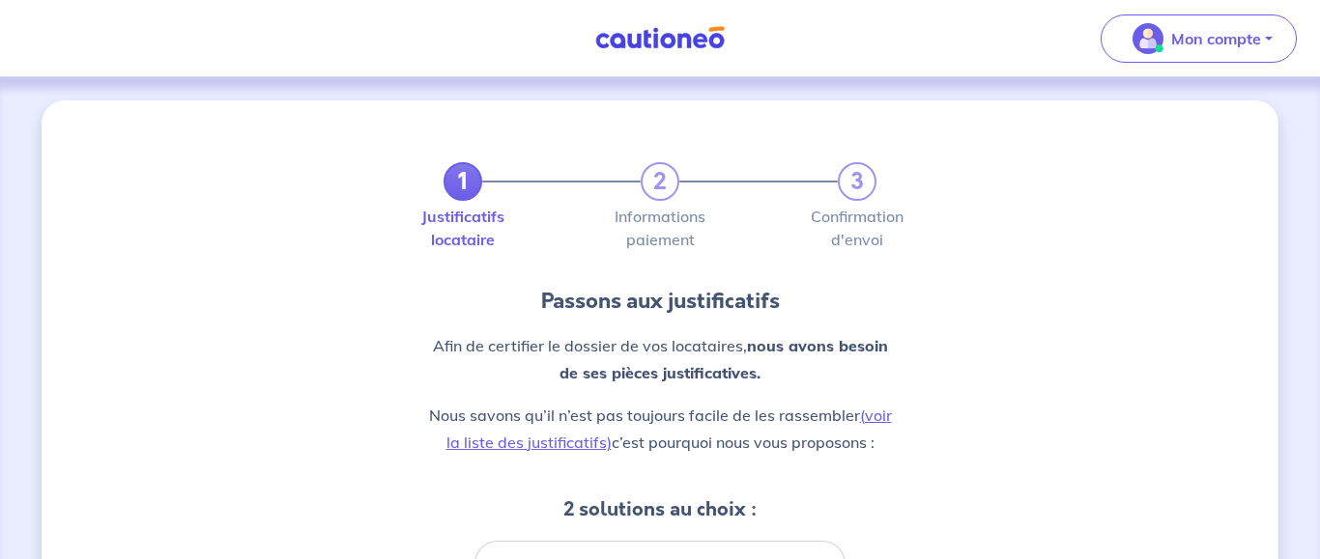
scroll to position [99, 0]
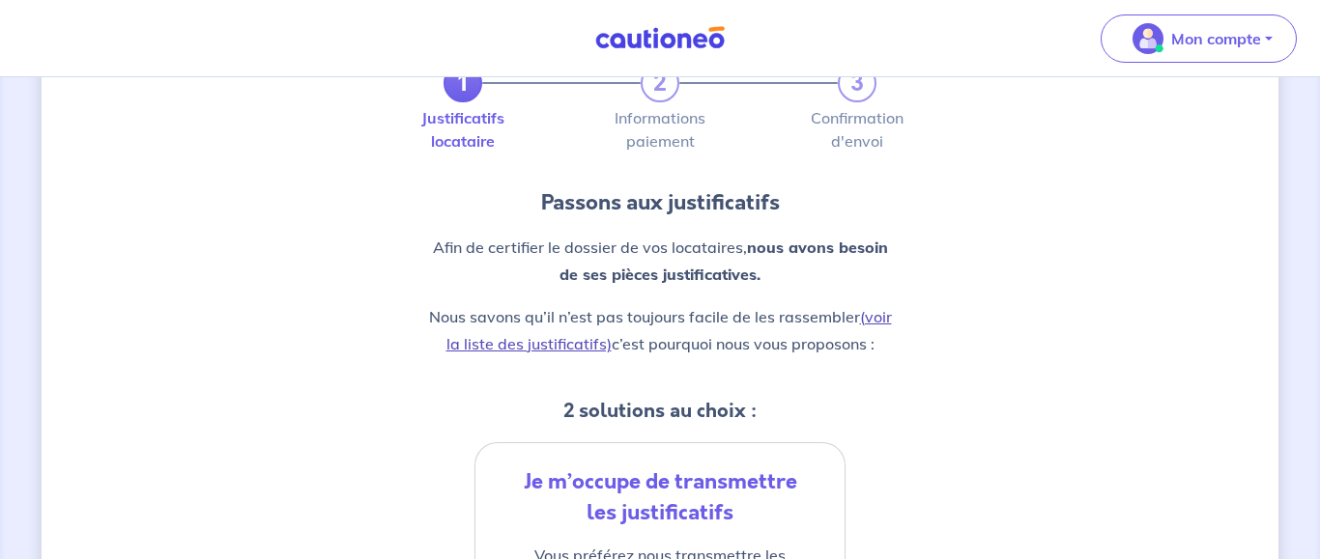
click at [875, 318] on link "(voir la liste des justificatifs)" at bounding box center [668, 330] width 445 height 46
